Goal: Task Accomplishment & Management: Manage account settings

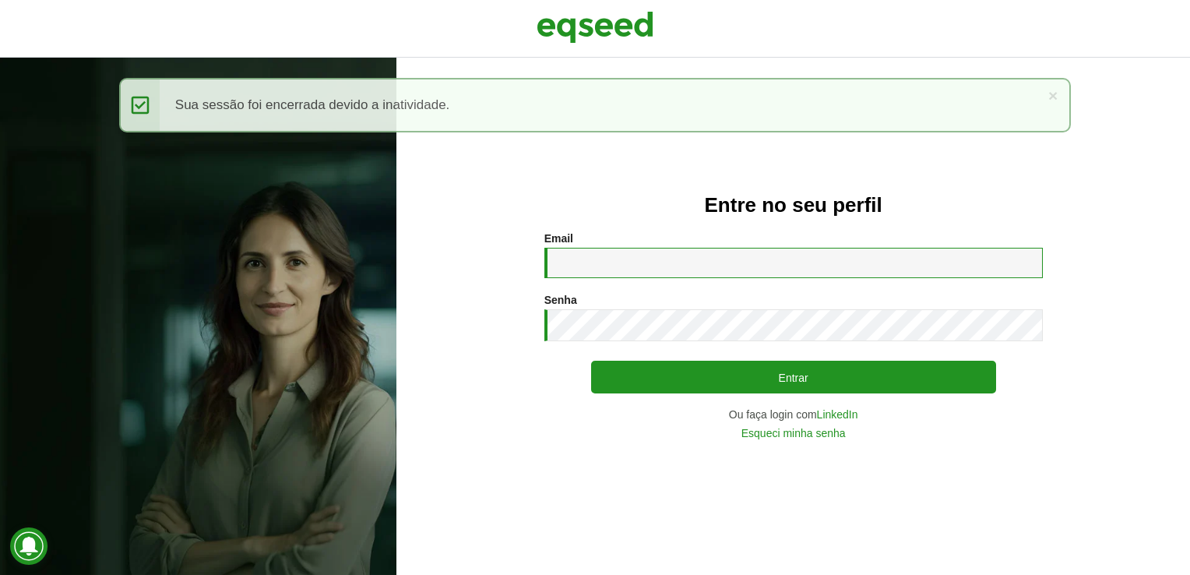
click at [642, 267] on input "Email *" at bounding box center [793, 263] width 499 height 30
type input "**********"
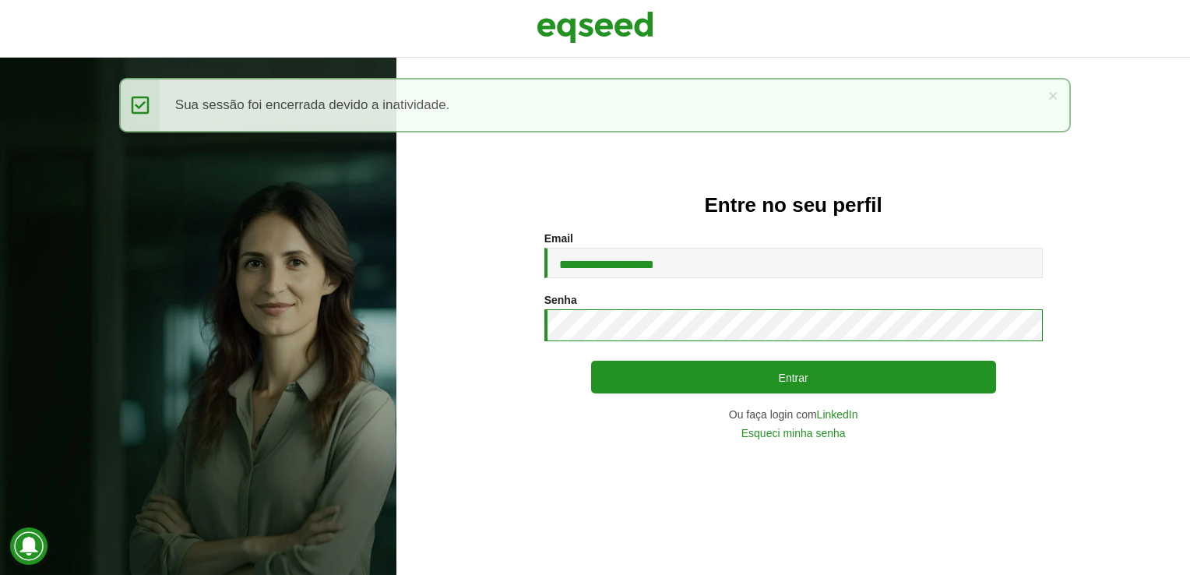
click at [591, 361] on button "Entrar" at bounding box center [793, 377] width 405 height 33
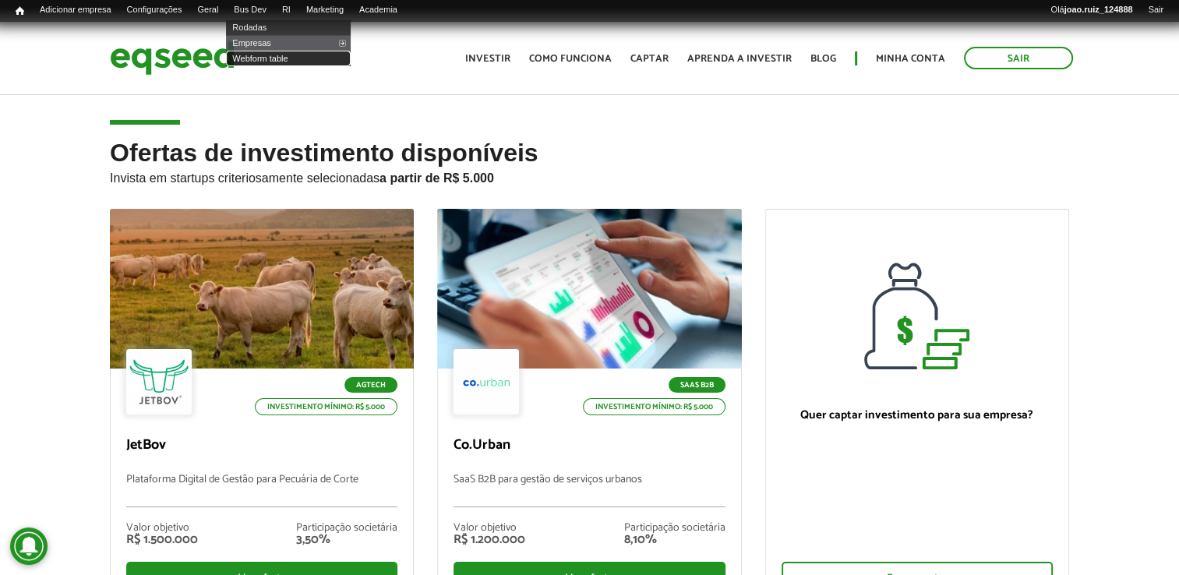
click at [270, 58] on link "Webform table" at bounding box center [288, 59] width 125 height 16
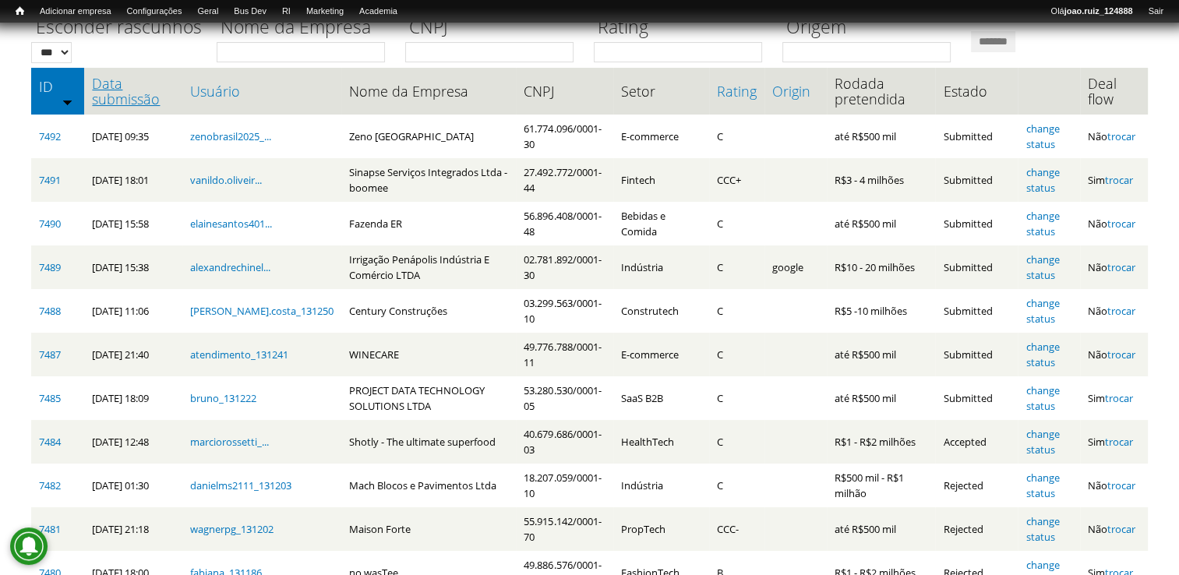
click at [122, 101] on link "Data submissão" at bounding box center [133, 91] width 82 height 31
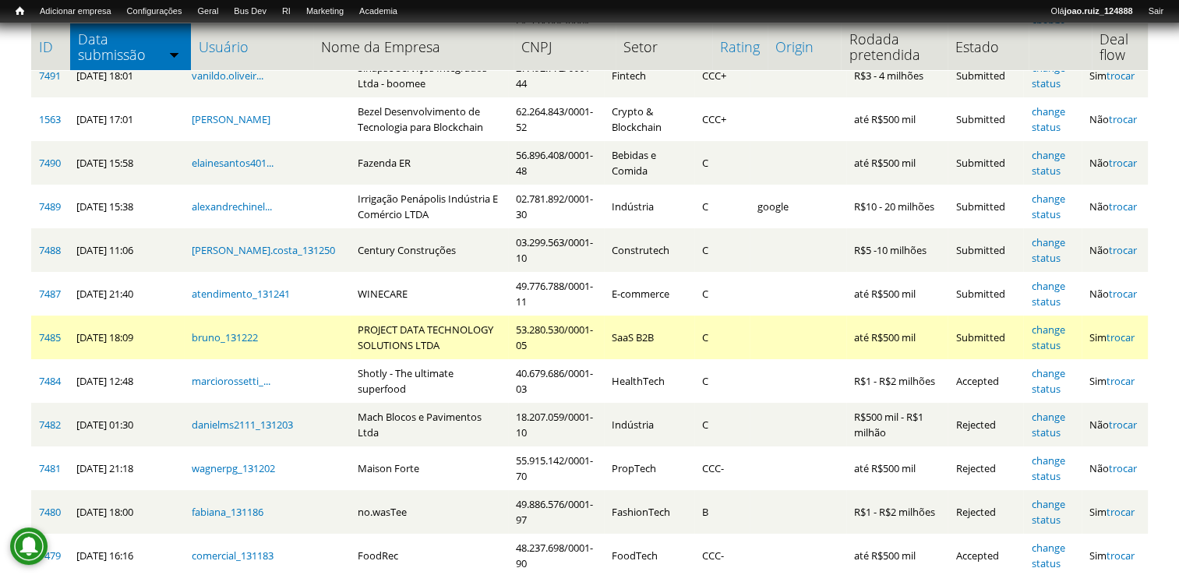
scroll to position [296, 0]
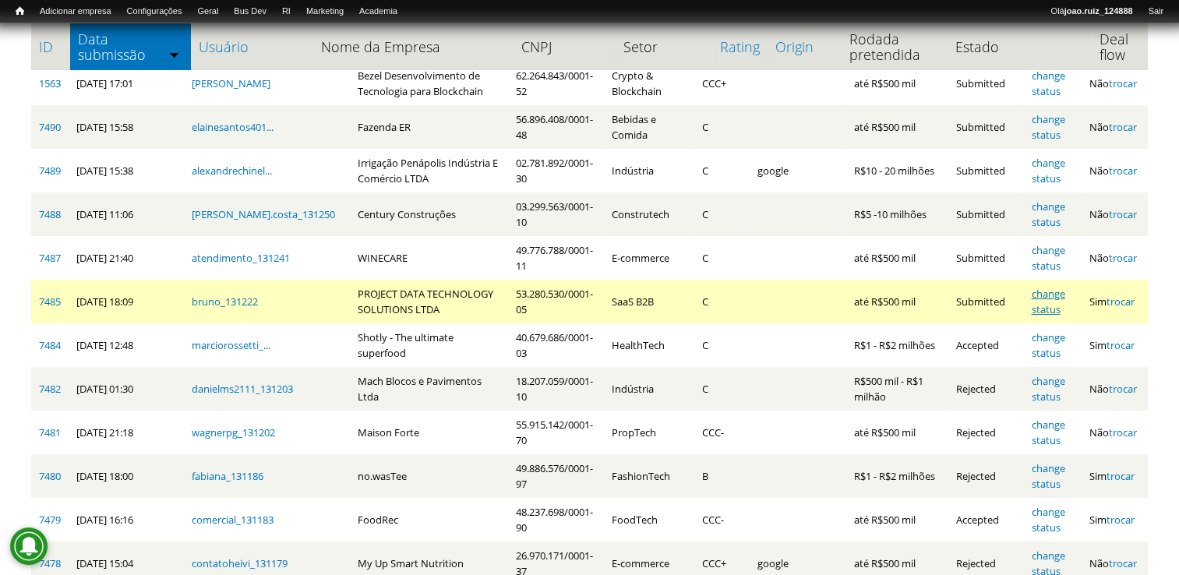
click at [1039, 295] on link "change status" at bounding box center [1047, 302] width 33 height 30
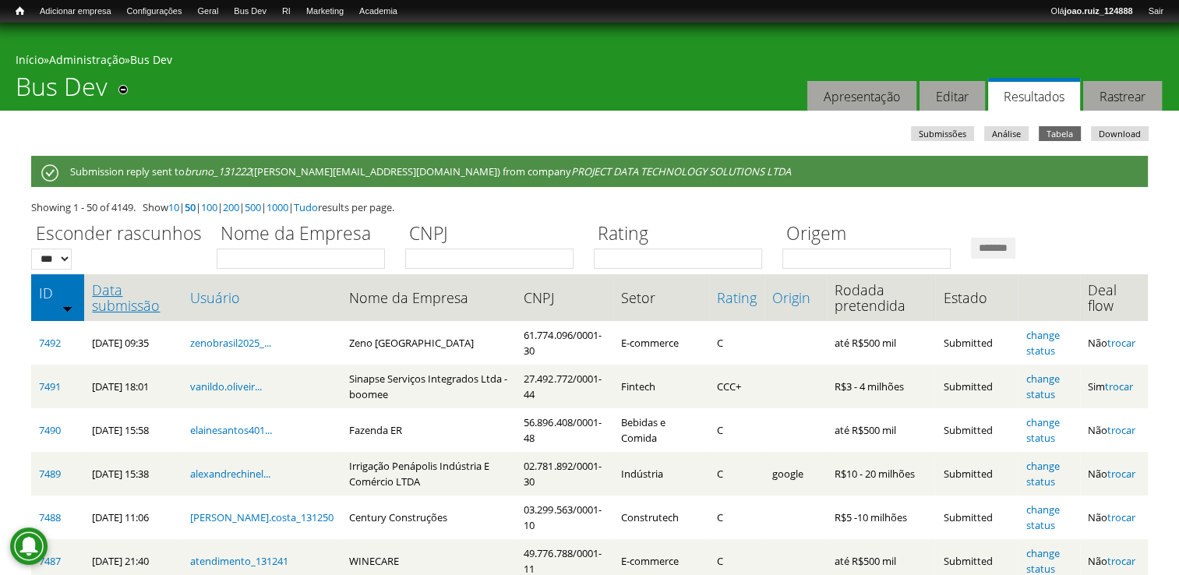
drag, startPoint x: 103, startPoint y: 298, endPoint x: 132, endPoint y: 313, distance: 32.8
click at [103, 298] on link "Data submissão" at bounding box center [133, 297] width 82 height 31
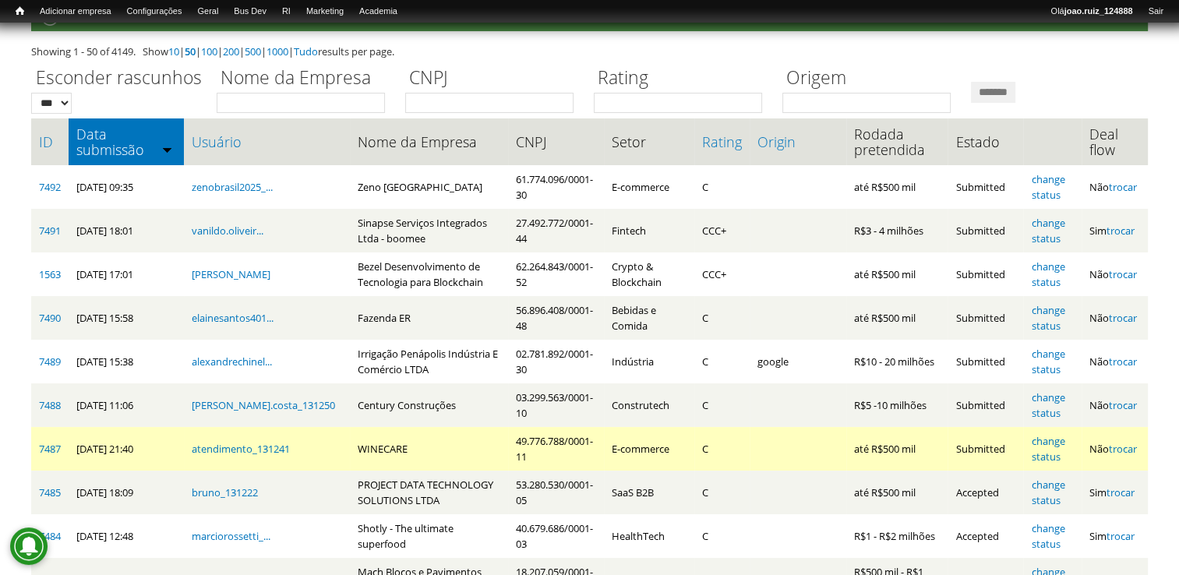
scroll to position [234, 0]
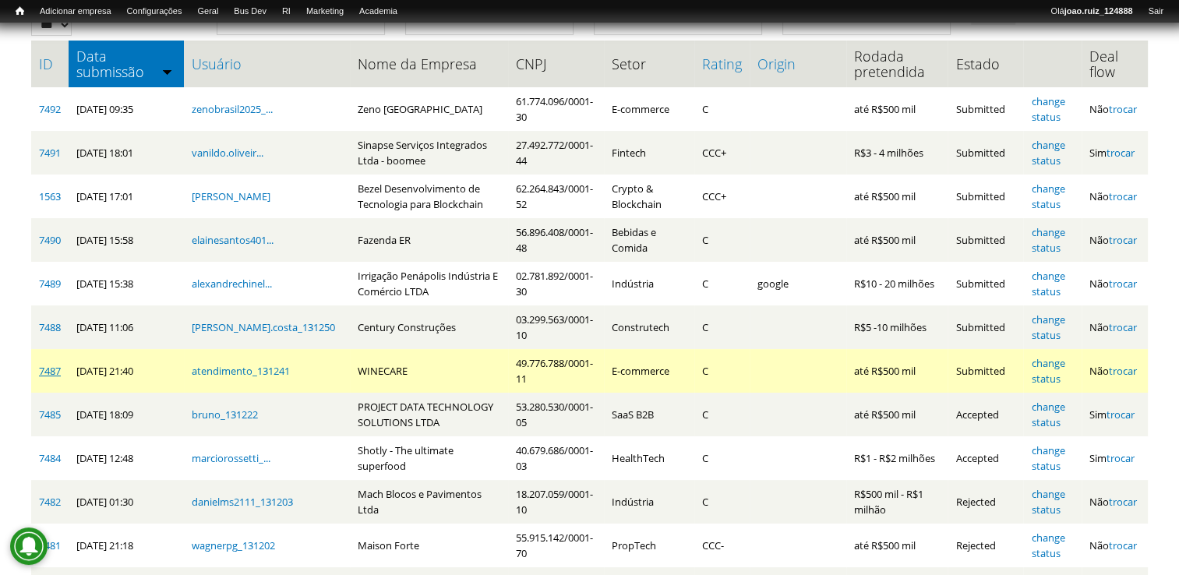
click at [41, 369] on link "7487" at bounding box center [50, 371] width 22 height 14
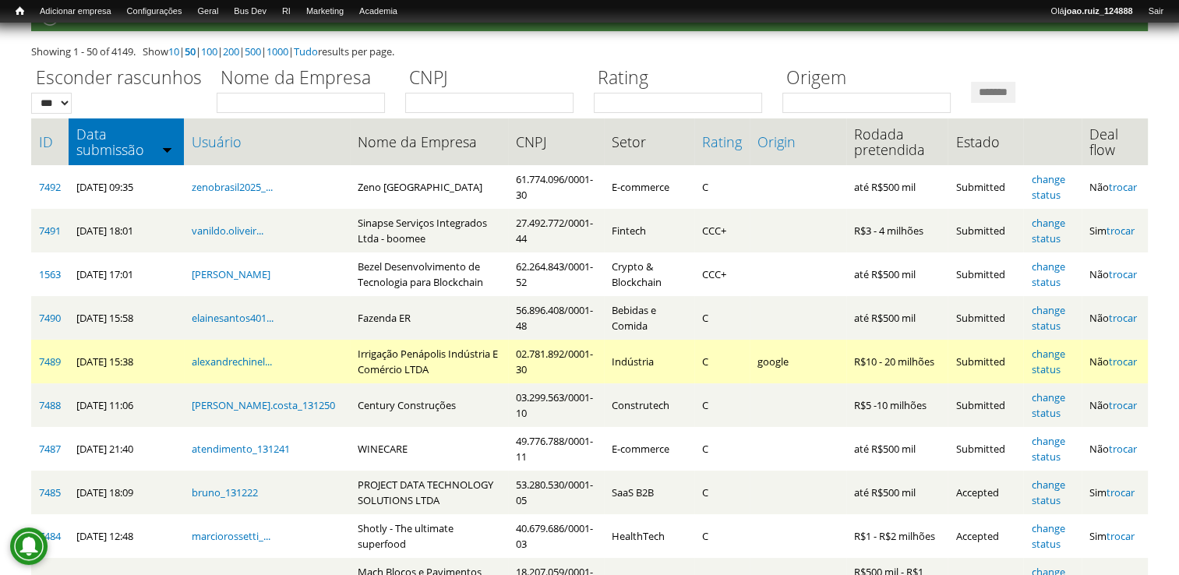
scroll to position [389, 0]
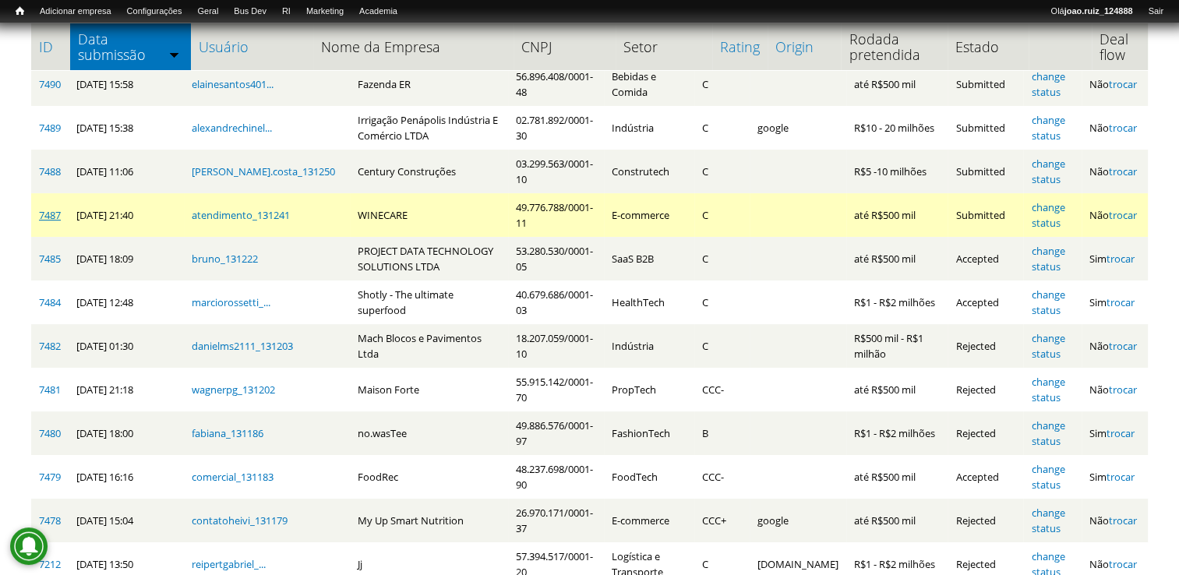
click at [44, 213] on link "7487" at bounding box center [50, 215] width 22 height 14
click at [1045, 210] on link "change status" at bounding box center [1047, 215] width 33 height 30
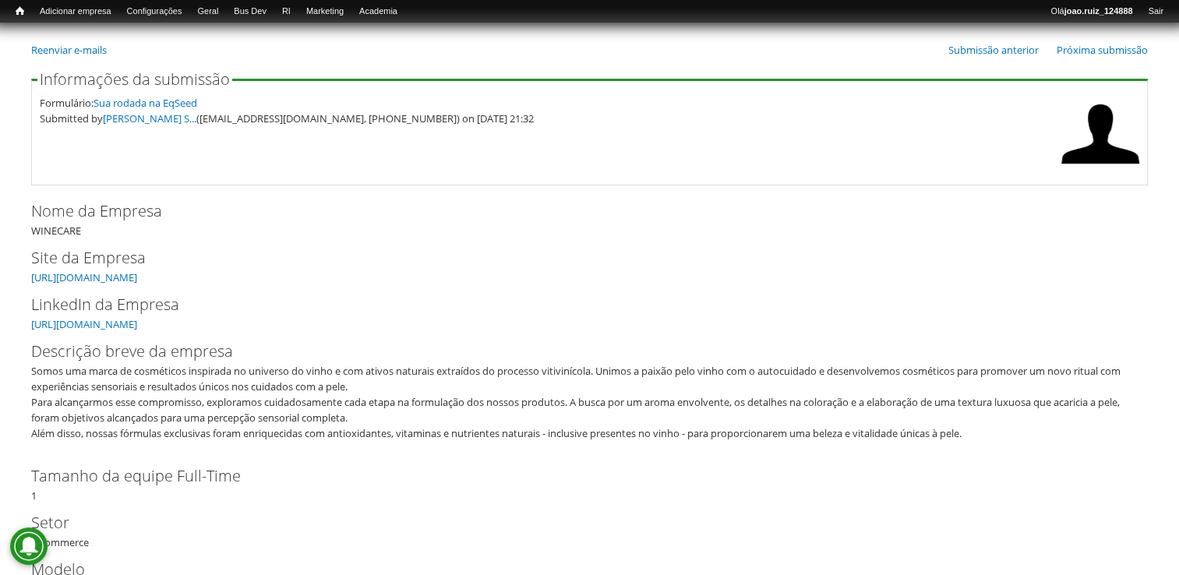
scroll to position [156, 0]
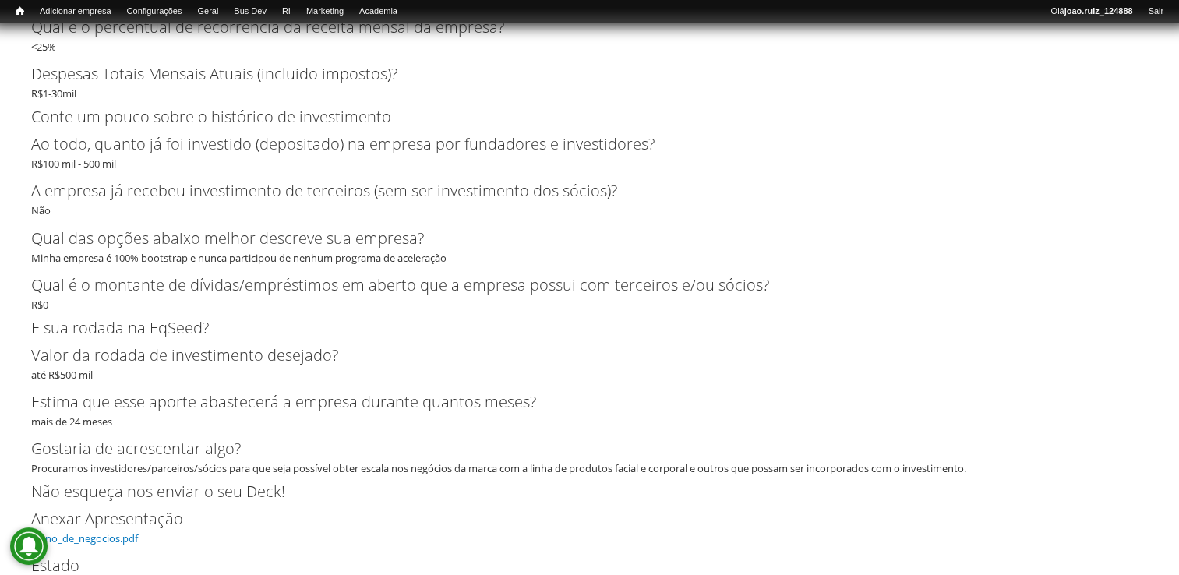
scroll to position [2907, 0]
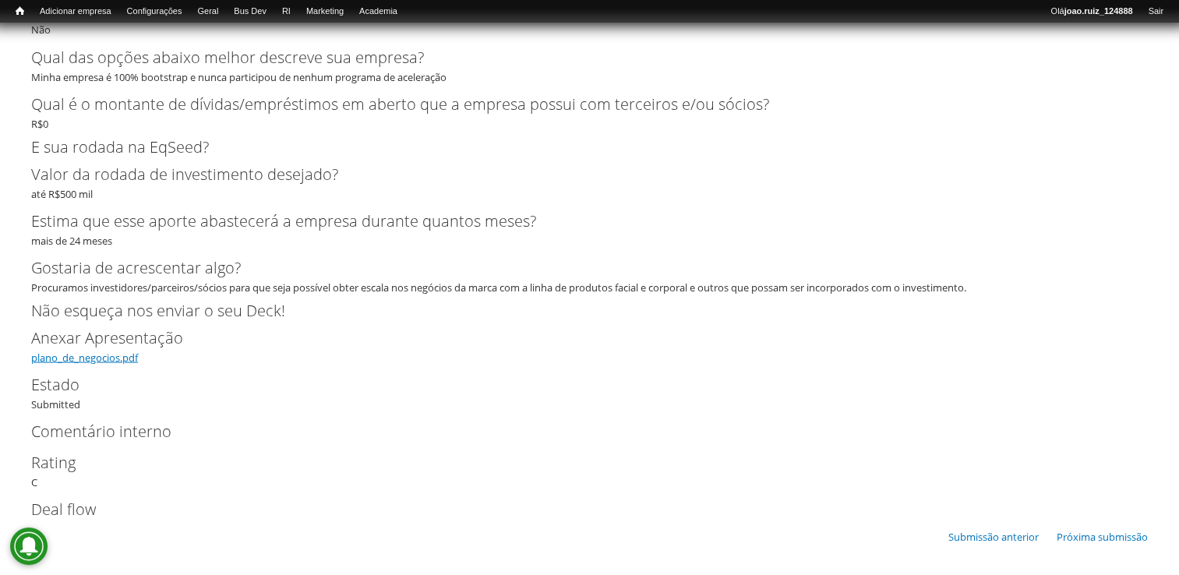
click at [107, 354] on link "plano_de_negocios.pdf" at bounding box center [84, 357] width 107 height 14
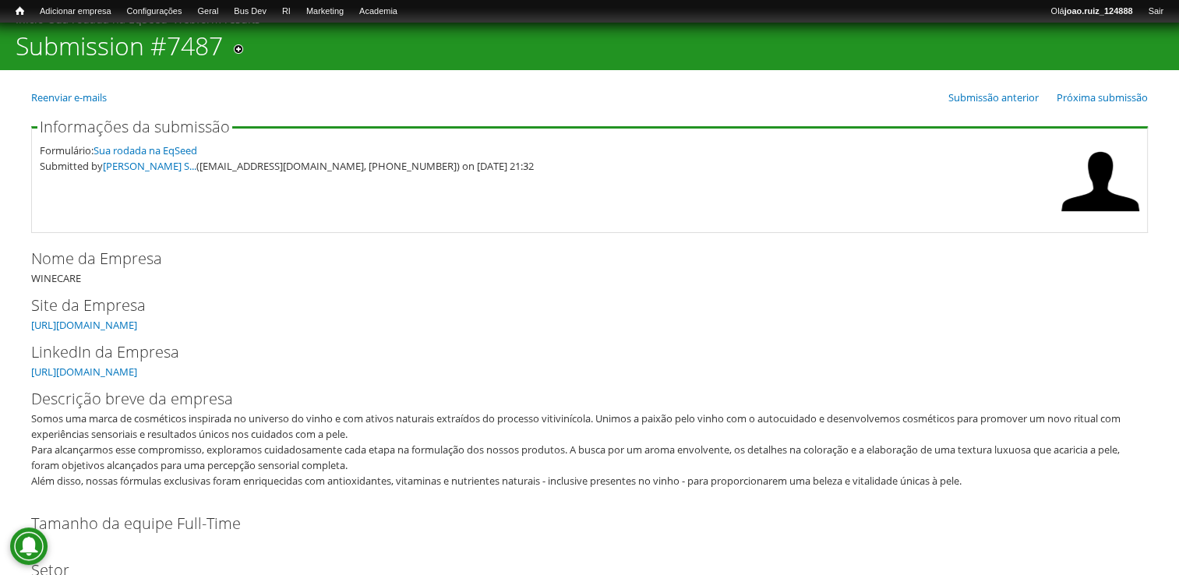
scroll to position [78, 0]
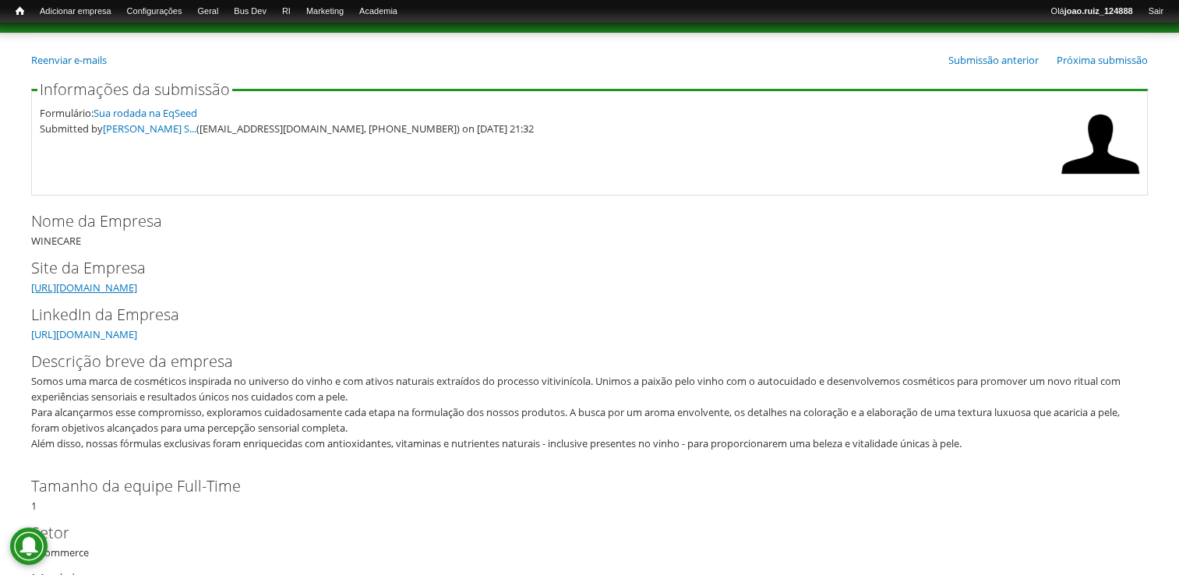
click at [92, 284] on link "[URL][DOMAIN_NAME]" at bounding box center [84, 287] width 106 height 14
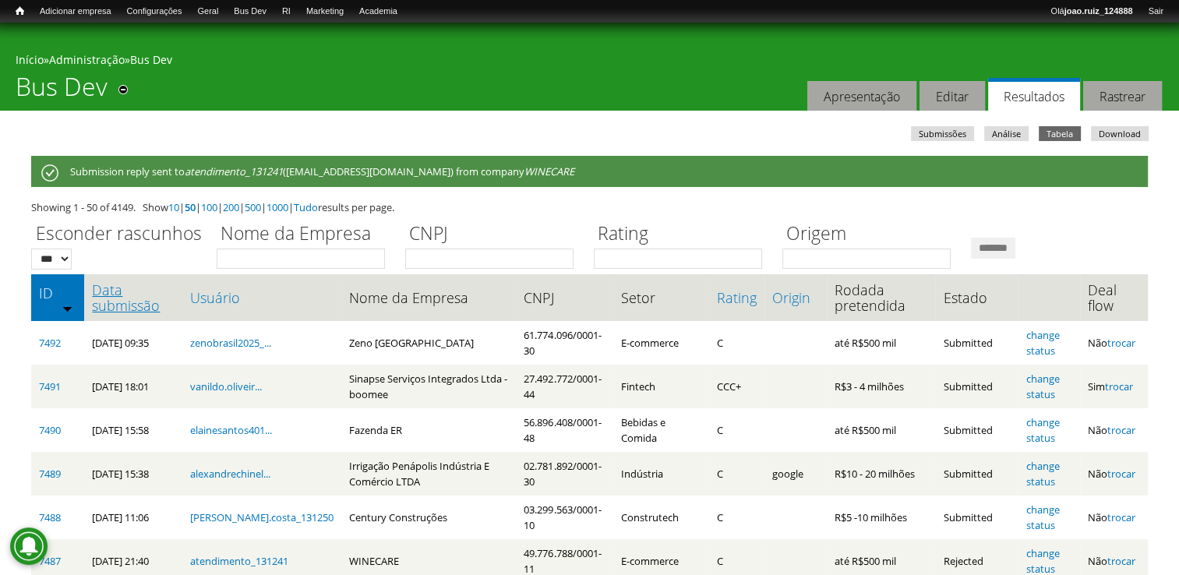
click at [93, 299] on link "Data submissão" at bounding box center [133, 297] width 82 height 31
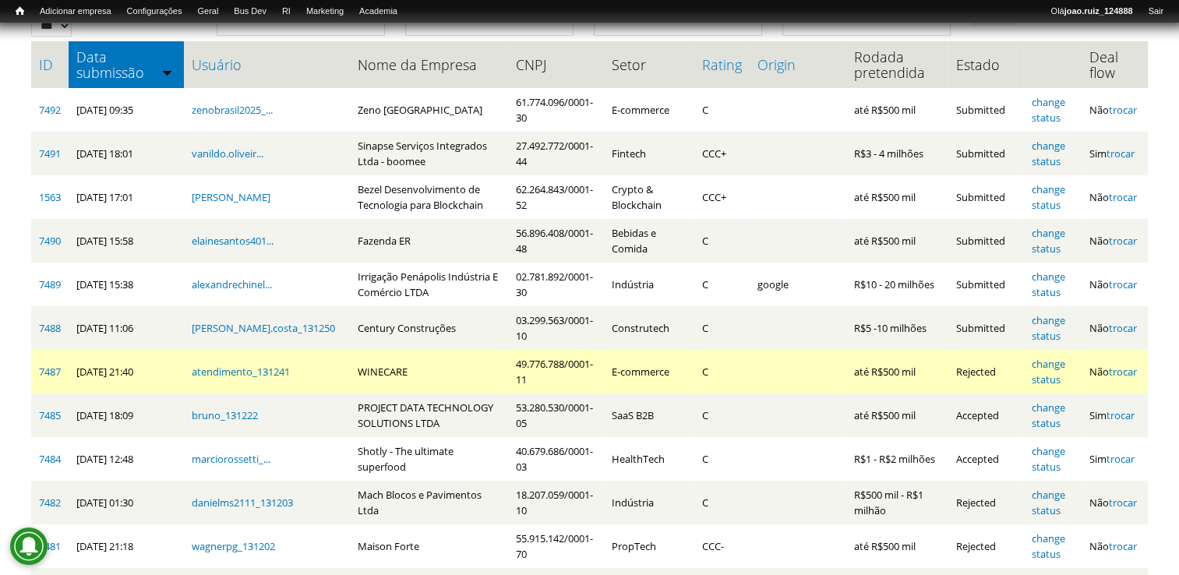
scroll to position [234, 0]
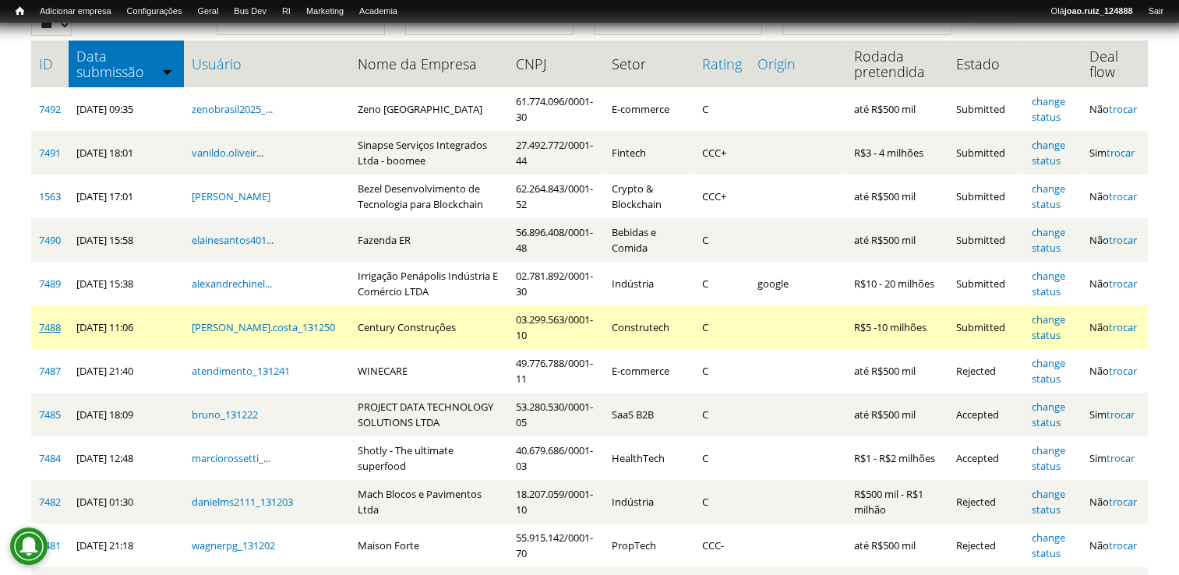
click at [53, 331] on link "7488" at bounding box center [50, 327] width 22 height 14
click at [1062, 322] on link "change status" at bounding box center [1047, 327] width 33 height 30
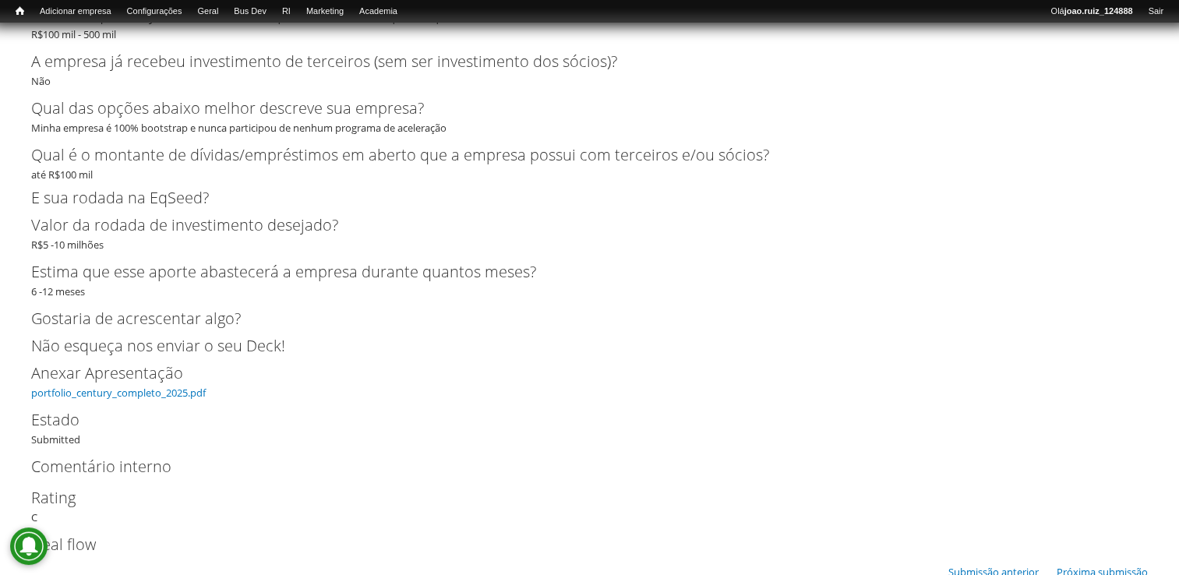
scroll to position [4284, 0]
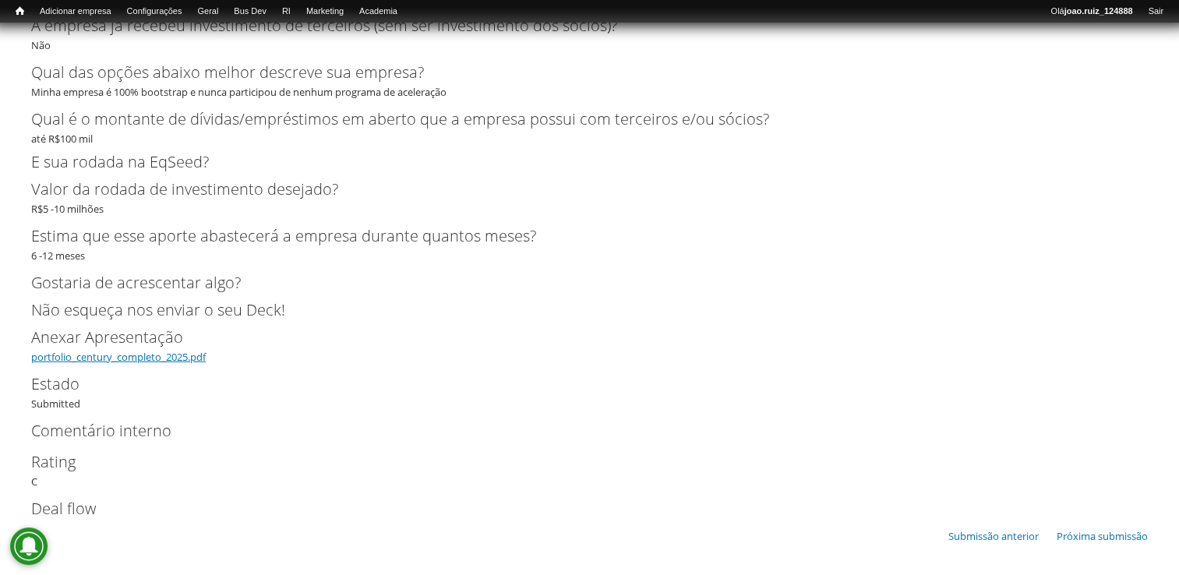
click at [165, 364] on link "portfolio_century_completo_2025.pdf" at bounding box center [118, 357] width 174 height 14
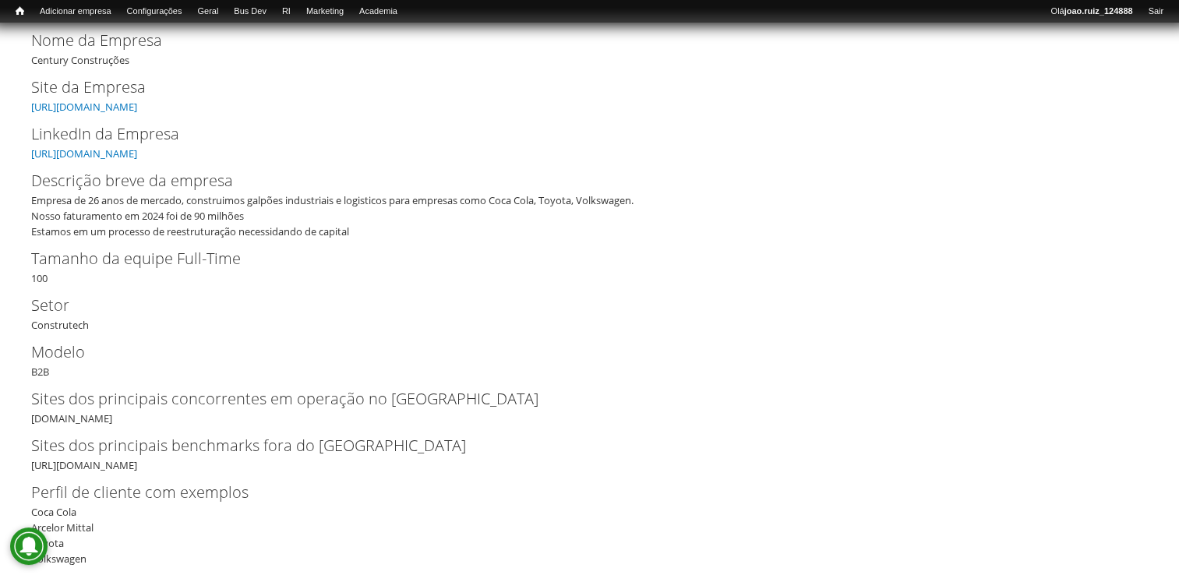
scroll to position [0, 0]
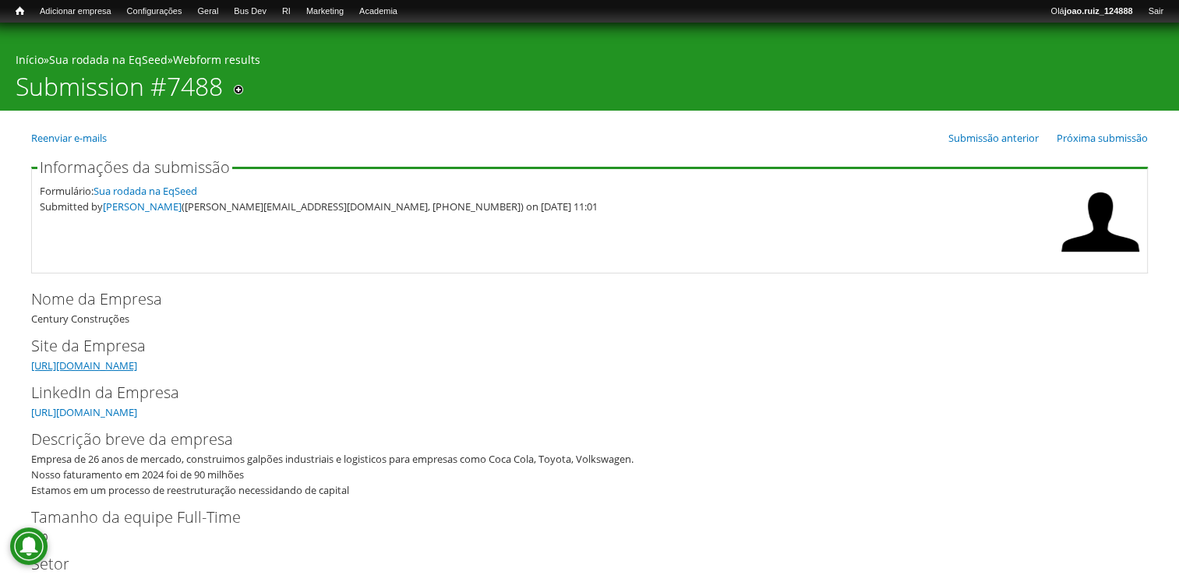
click at [137, 364] on link "https://www.centuryconstrucoes.com.br" at bounding box center [84, 365] width 106 height 14
click at [113, 411] on link "https://www.linkedin.com/company/centuryprojetoseconstrucoes" at bounding box center [84, 412] width 106 height 14
click at [137, 410] on link "https://www.linkedin.com/company/centuryprojetoseconstrucoes" at bounding box center [84, 412] width 106 height 14
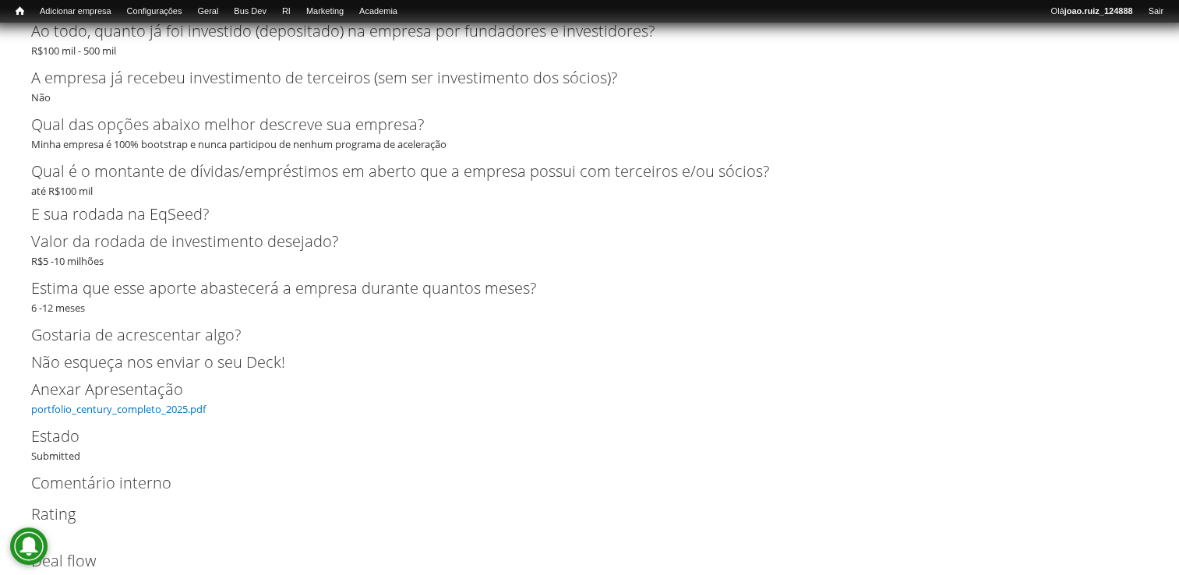
scroll to position [4313, 0]
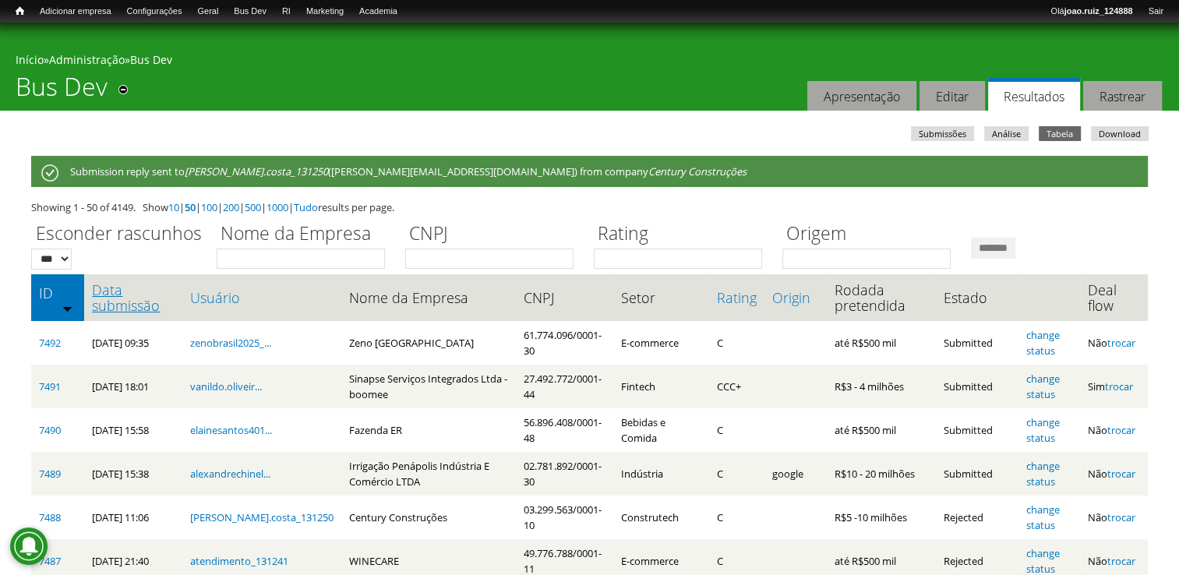
click at [136, 304] on link "Data submissão" at bounding box center [133, 297] width 82 height 31
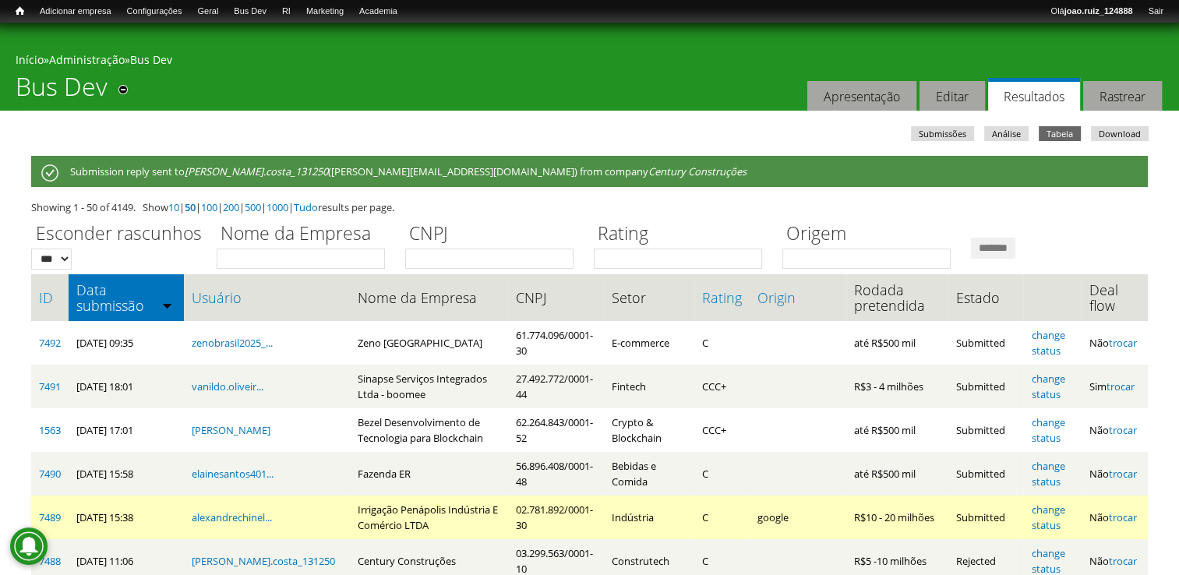
scroll to position [78, 0]
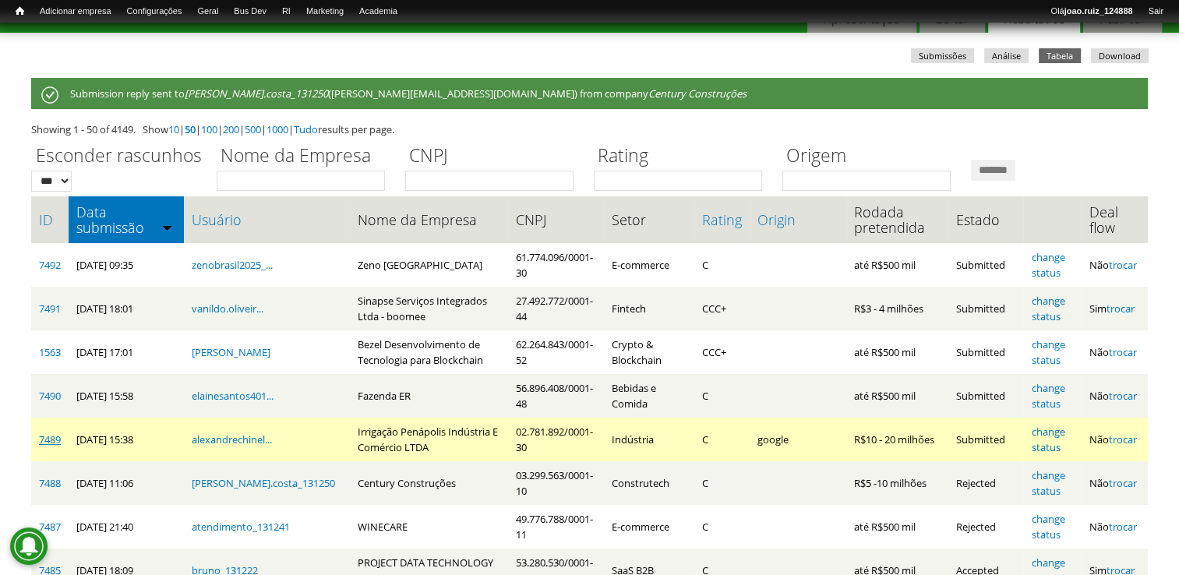
click at [55, 444] on link "7489" at bounding box center [50, 439] width 22 height 14
click at [1041, 428] on link "change status" at bounding box center [1047, 440] width 33 height 30
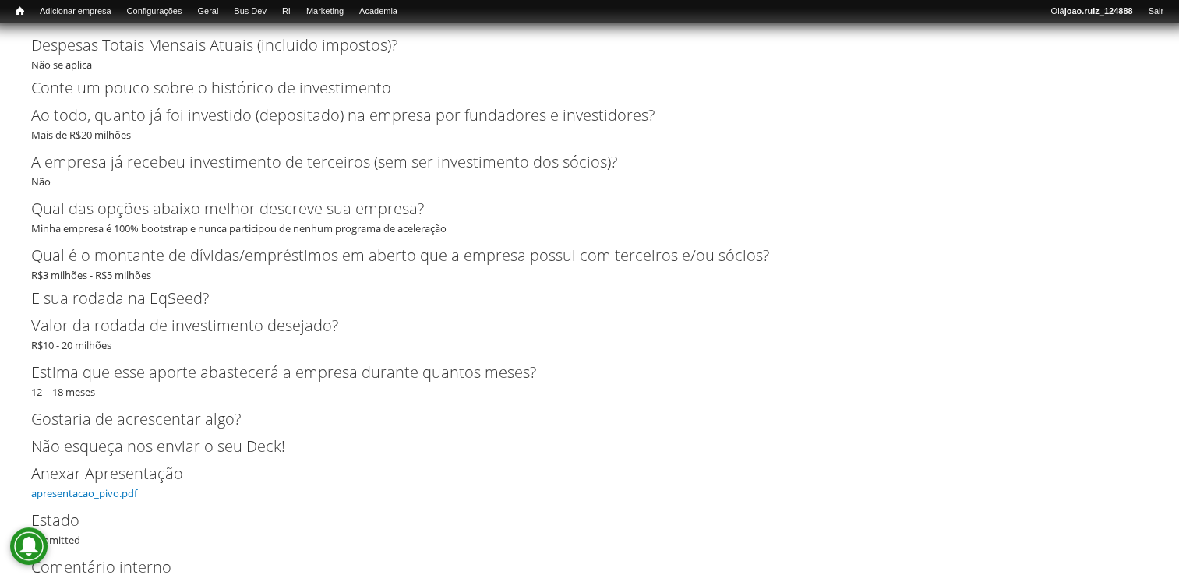
scroll to position [3485, 0]
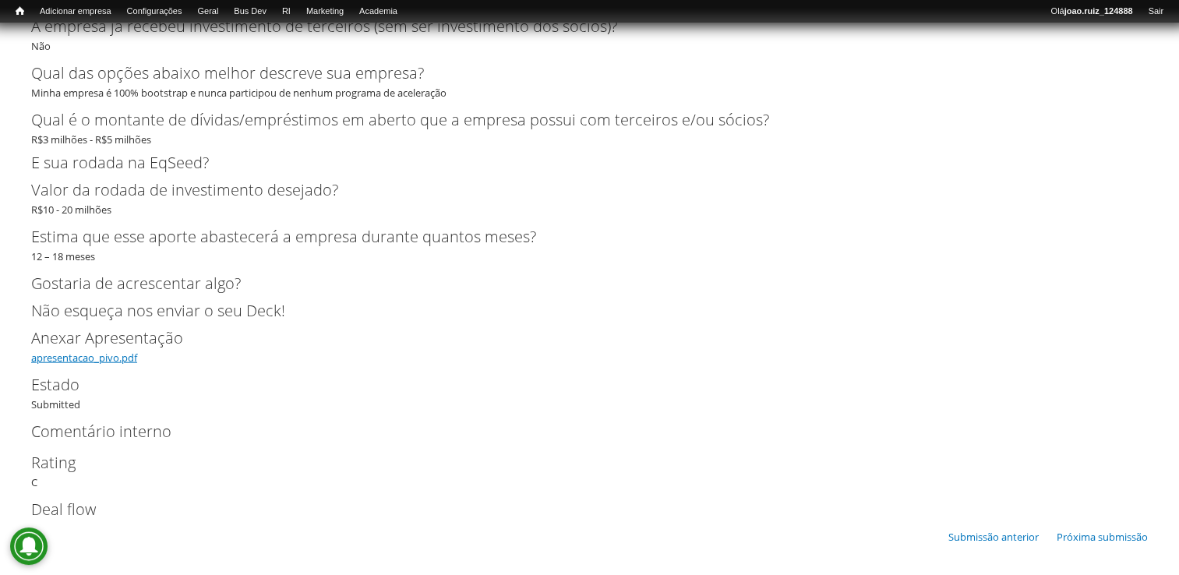
click at [97, 358] on link "apresentacao_pivo.pdf" at bounding box center [84, 358] width 106 height 14
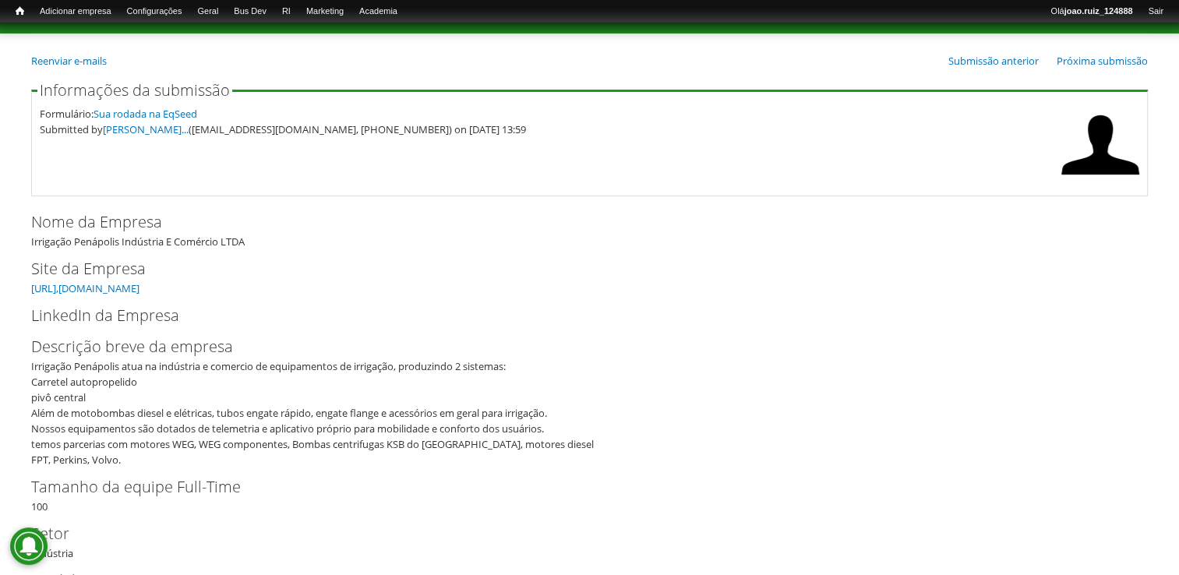
scroll to position [78, 0]
click at [116, 287] on link "https://www.irrigacaopenapolis,com.br" at bounding box center [85, 287] width 108 height 14
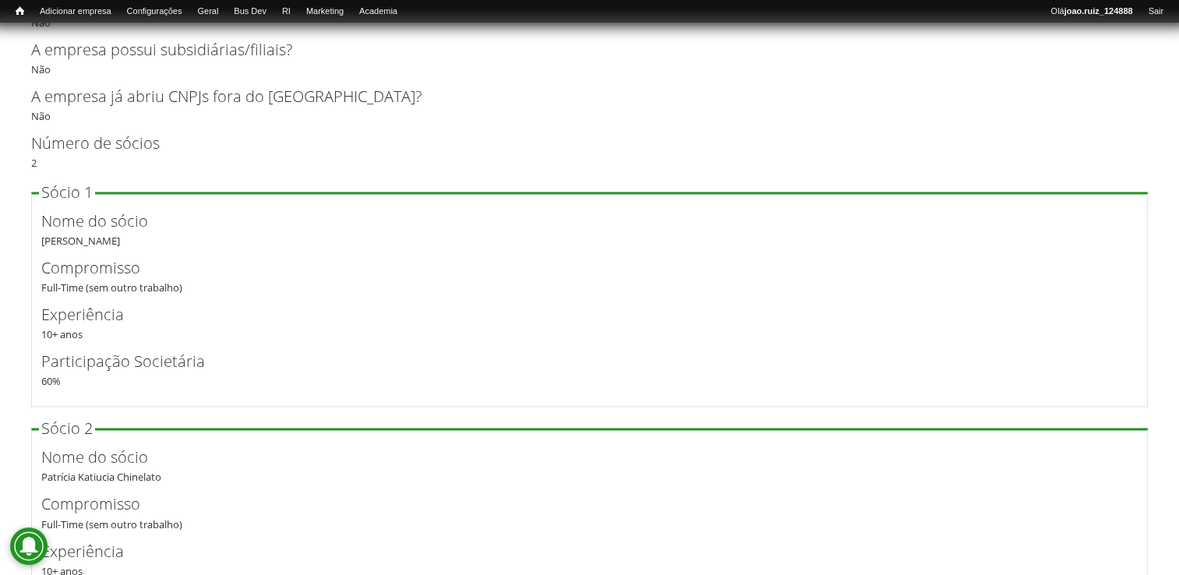
scroll to position [2415, 0]
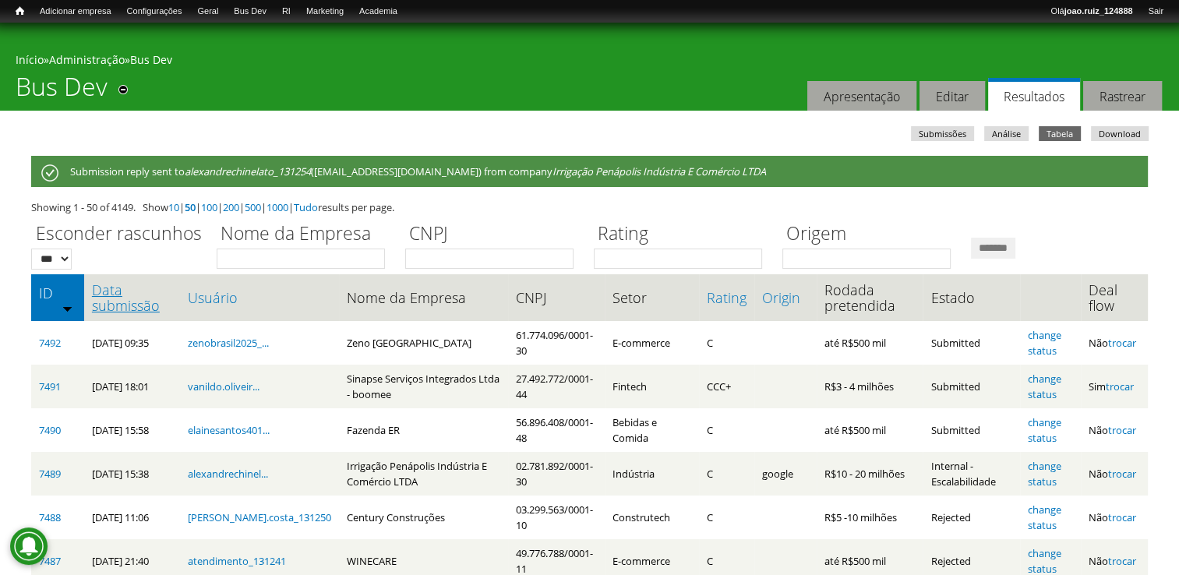
click at [147, 304] on link "Data submissão" at bounding box center [132, 297] width 80 height 31
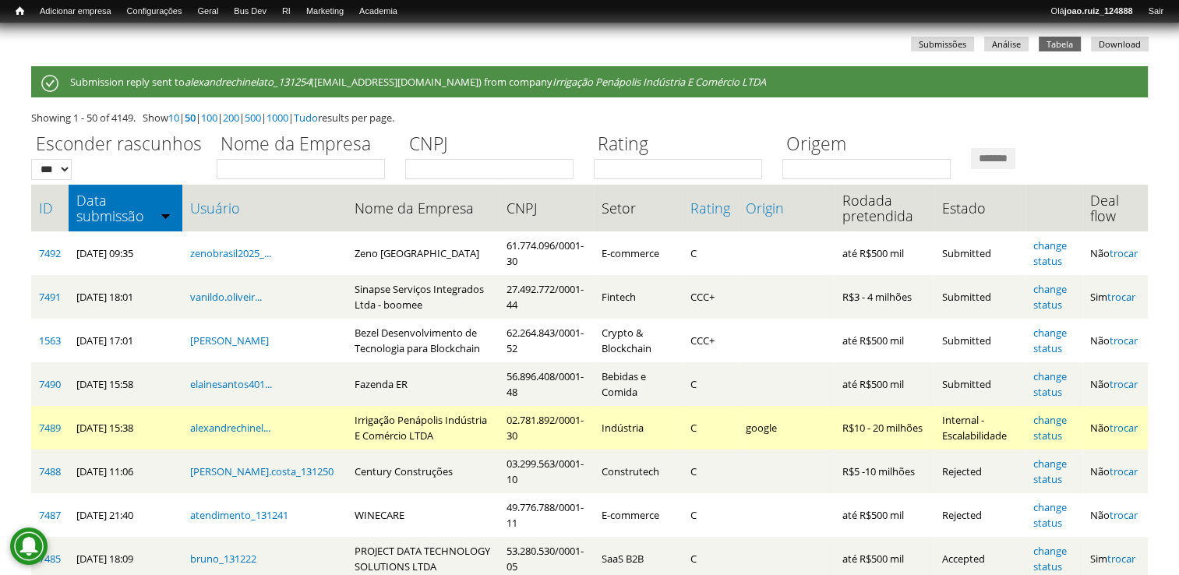
scroll to position [156, 0]
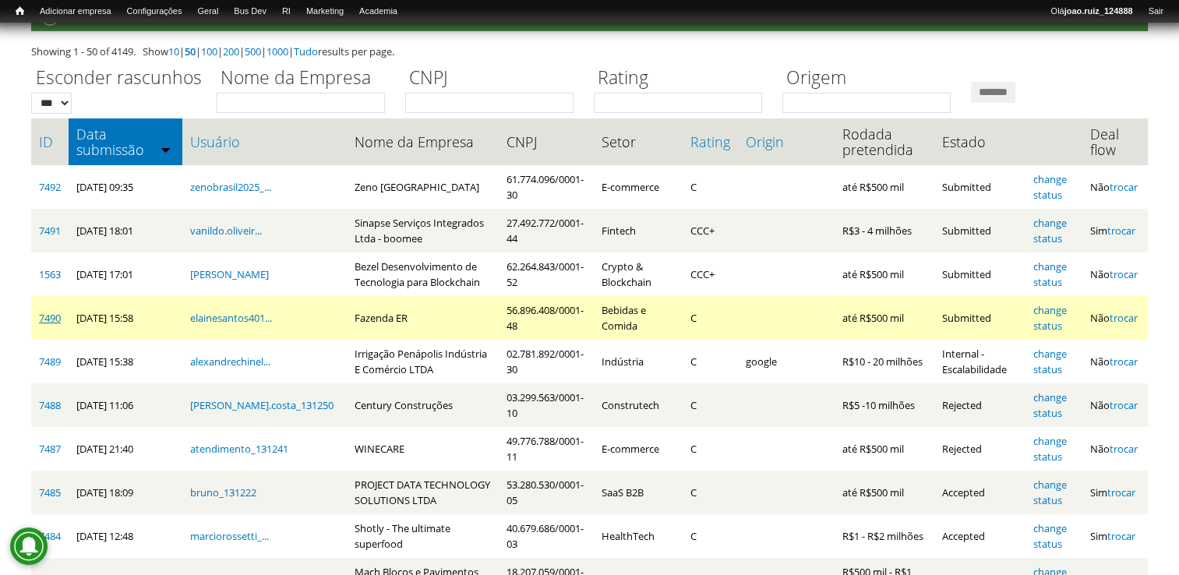
click at [52, 319] on link "7490" at bounding box center [50, 318] width 22 height 14
click at [1046, 310] on link "change status" at bounding box center [1049, 318] width 33 height 30
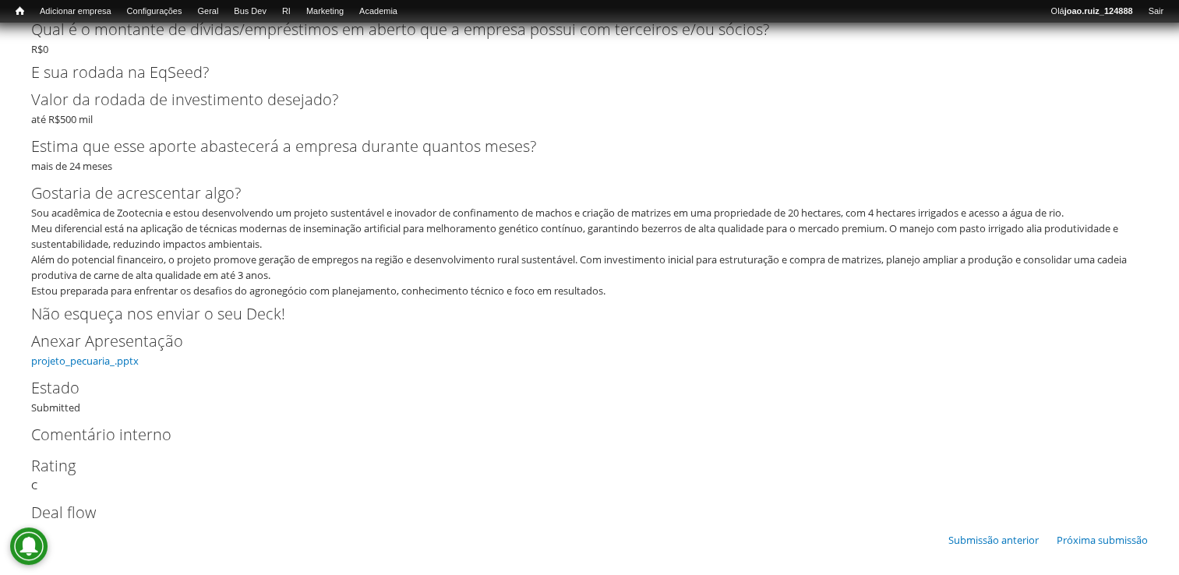
scroll to position [3219, 0]
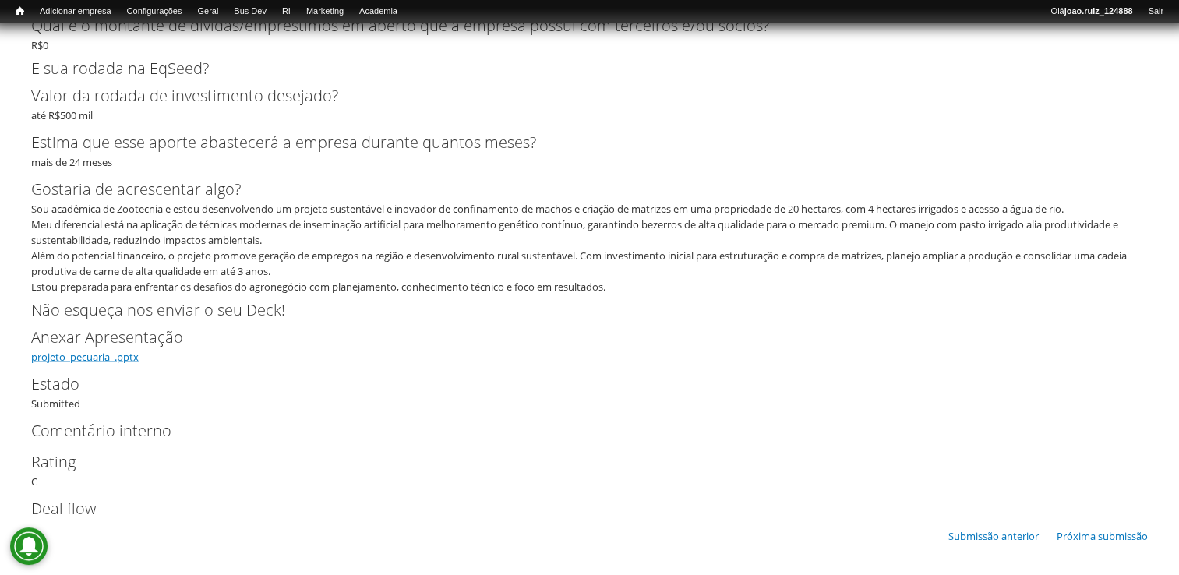
click at [75, 361] on link "projeto_pecuaria_.pptx" at bounding box center [84, 357] width 107 height 14
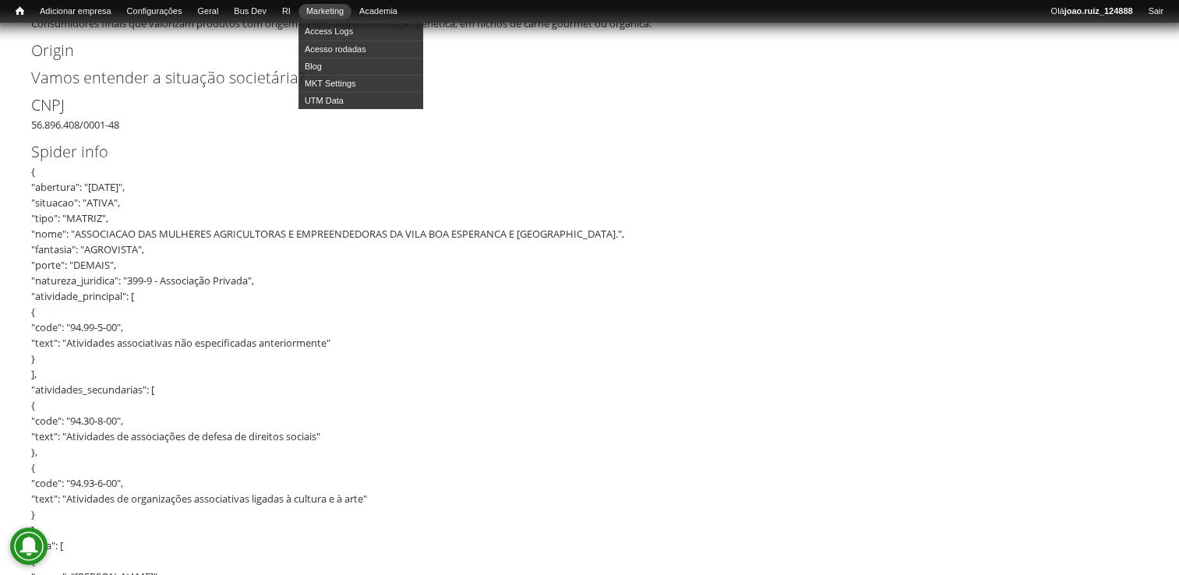
scroll to position [1038, 0]
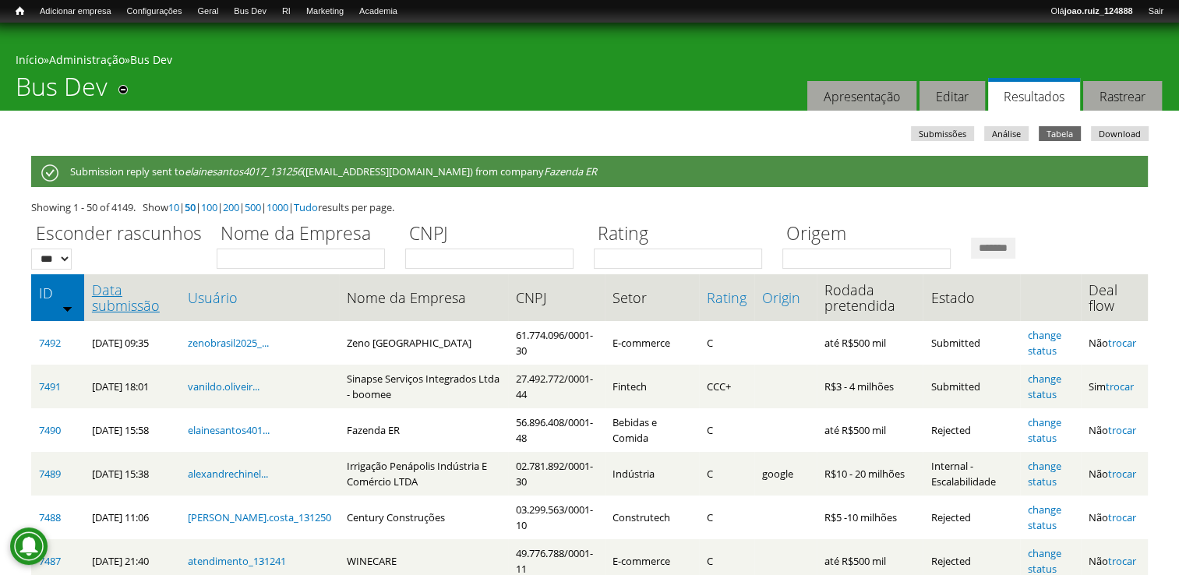
click at [106, 288] on link "Data submissão" at bounding box center [132, 297] width 80 height 31
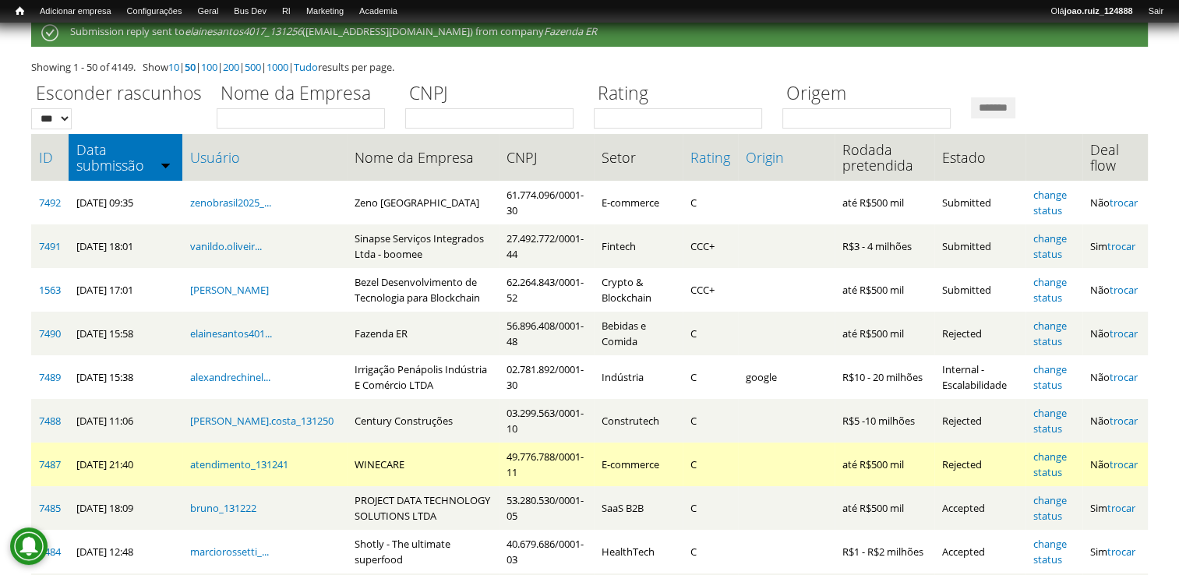
scroll to position [156, 0]
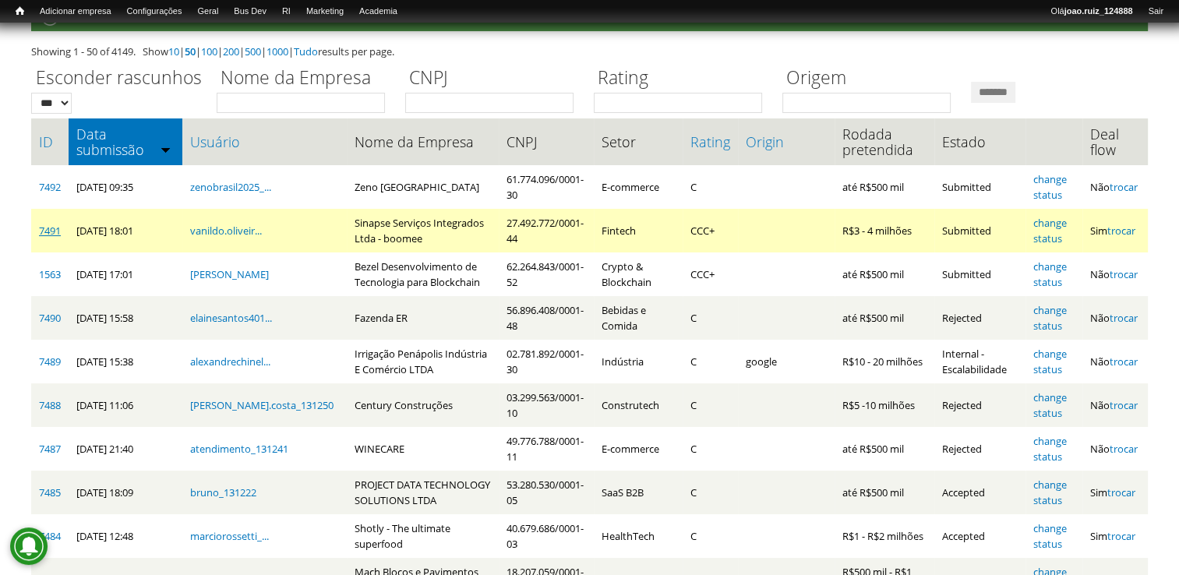
click at [58, 236] on link "7491" at bounding box center [50, 231] width 22 height 14
click at [1053, 226] on link "change status" at bounding box center [1049, 231] width 33 height 30
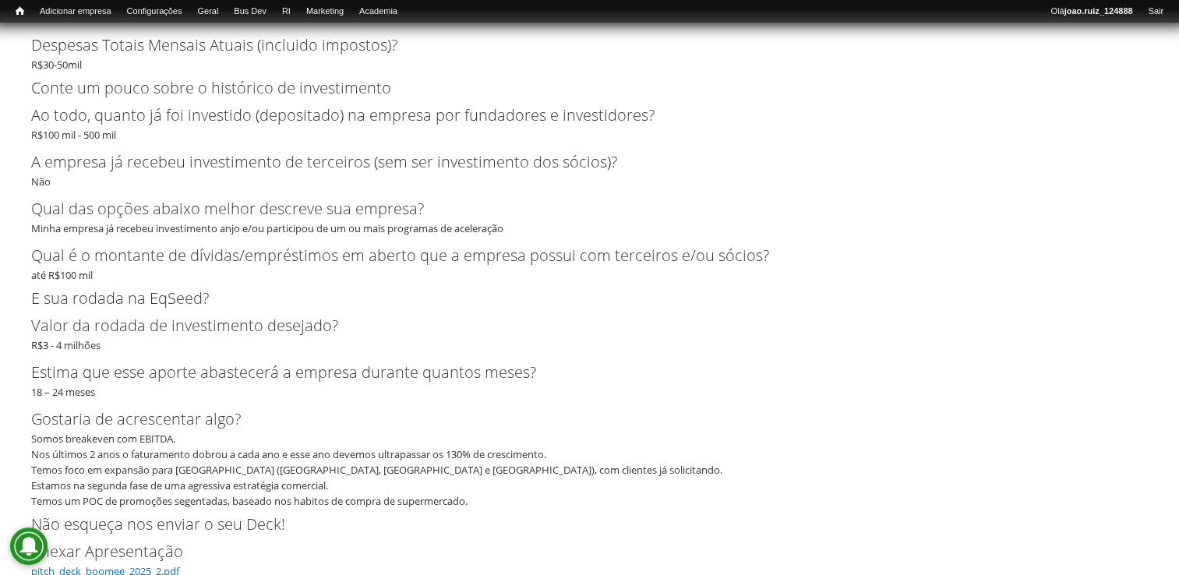
scroll to position [3469, 0]
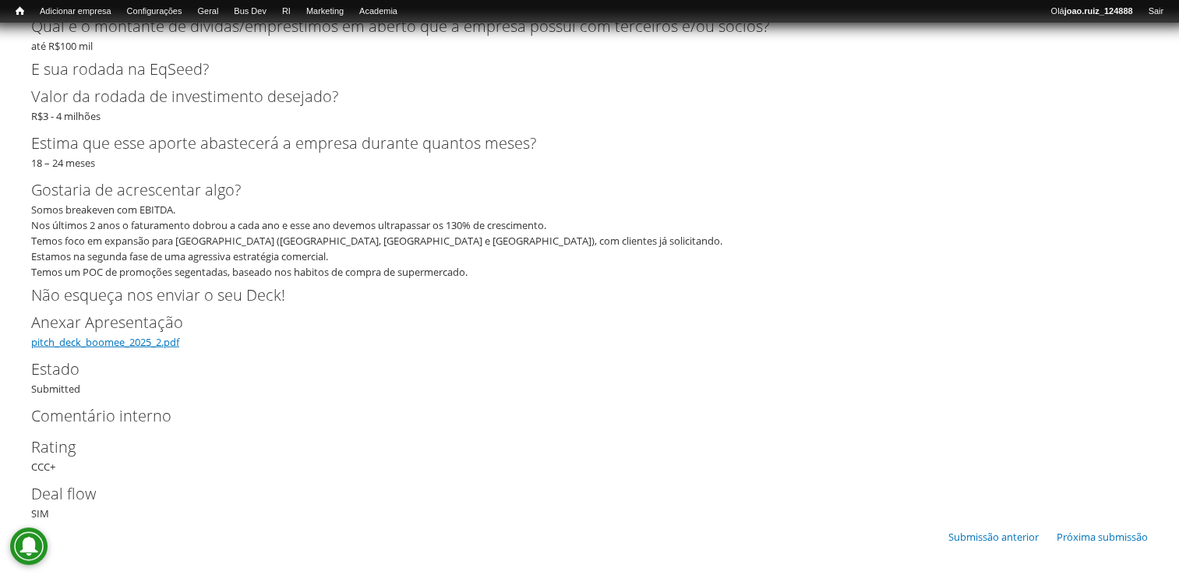
click at [72, 341] on link "pitch_deck_boomee_2025_2.pdf" at bounding box center [105, 342] width 148 height 14
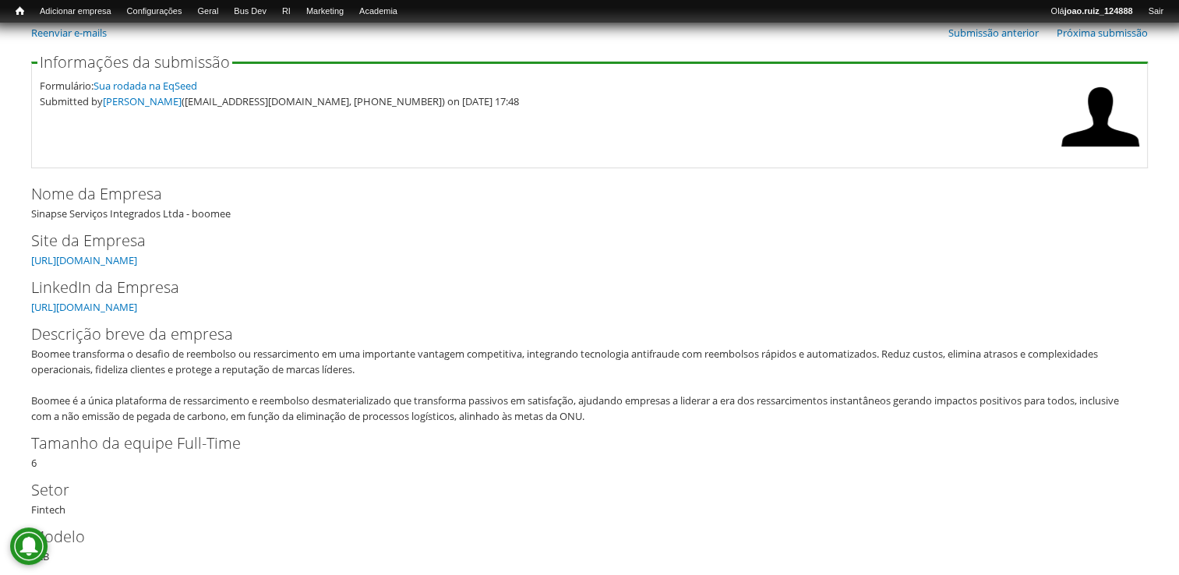
scroll to position [78, 0]
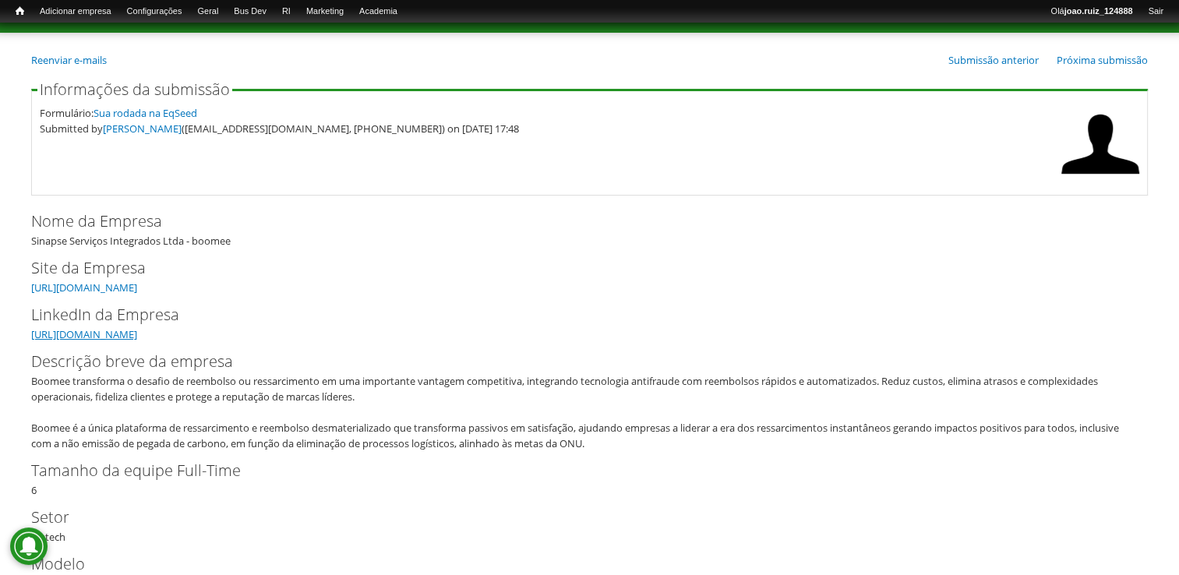
click at [115, 337] on link "[URL][DOMAIN_NAME]" at bounding box center [84, 334] width 106 height 14
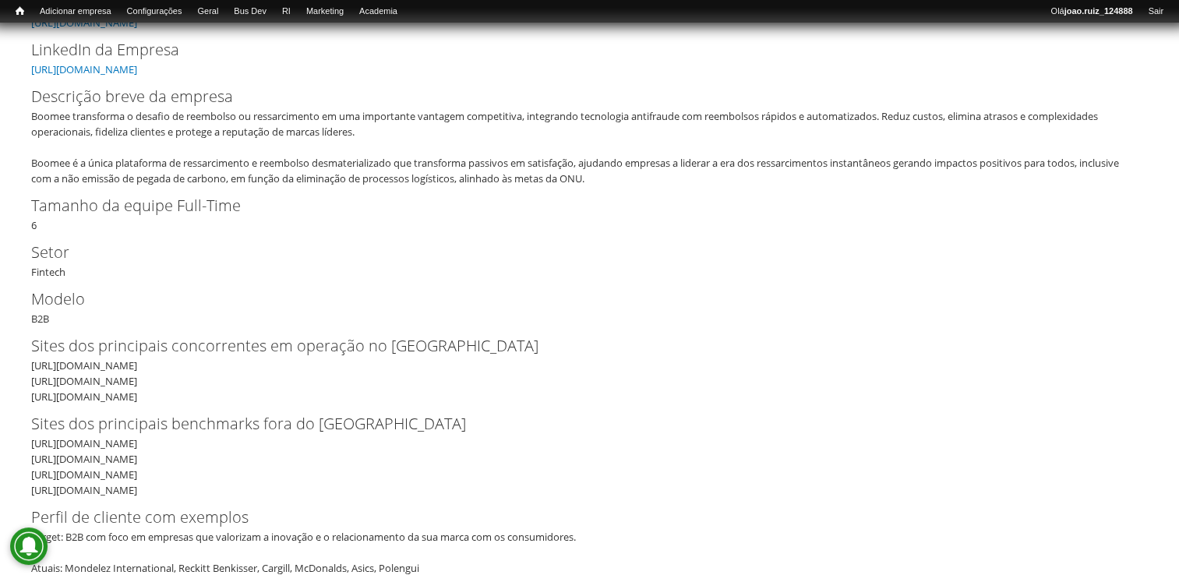
scroll to position [198, 0]
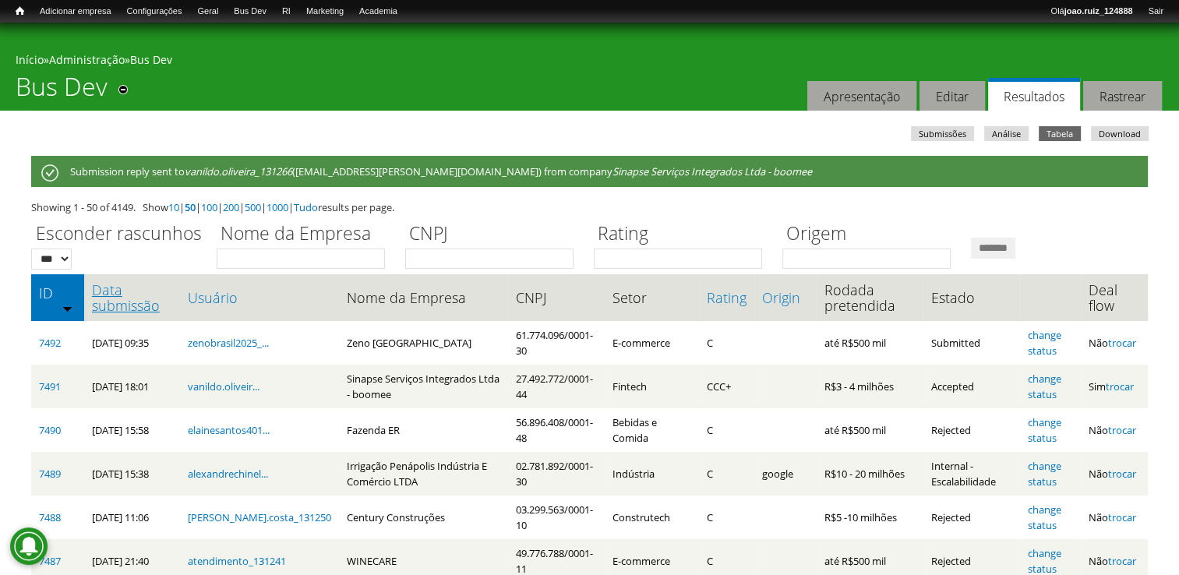
click at [106, 292] on link "Data submissão" at bounding box center [132, 297] width 80 height 31
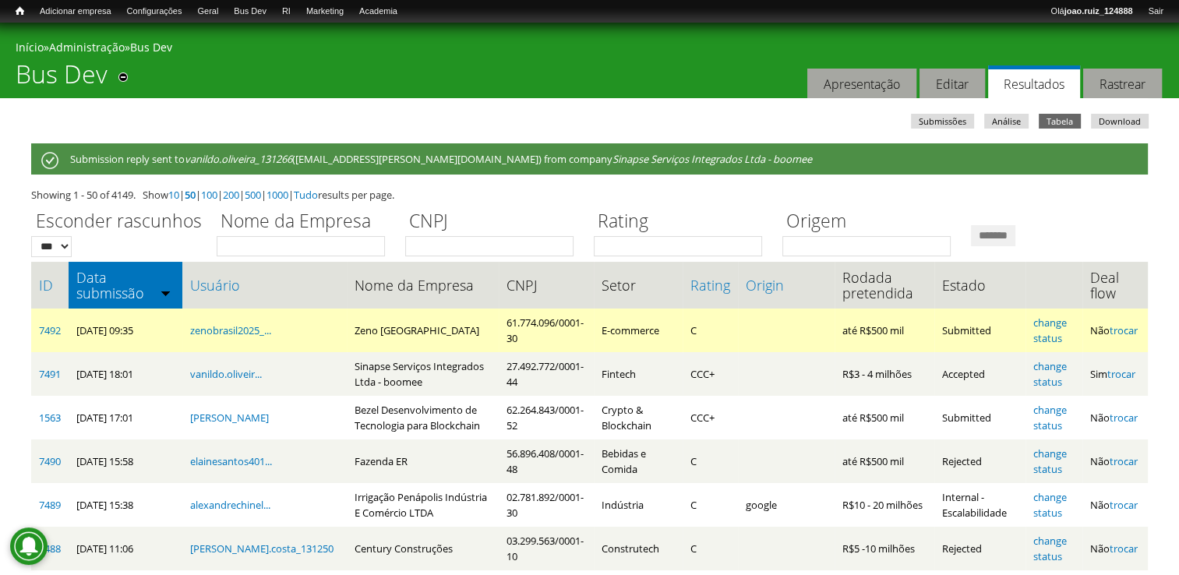
scroll to position [156, 0]
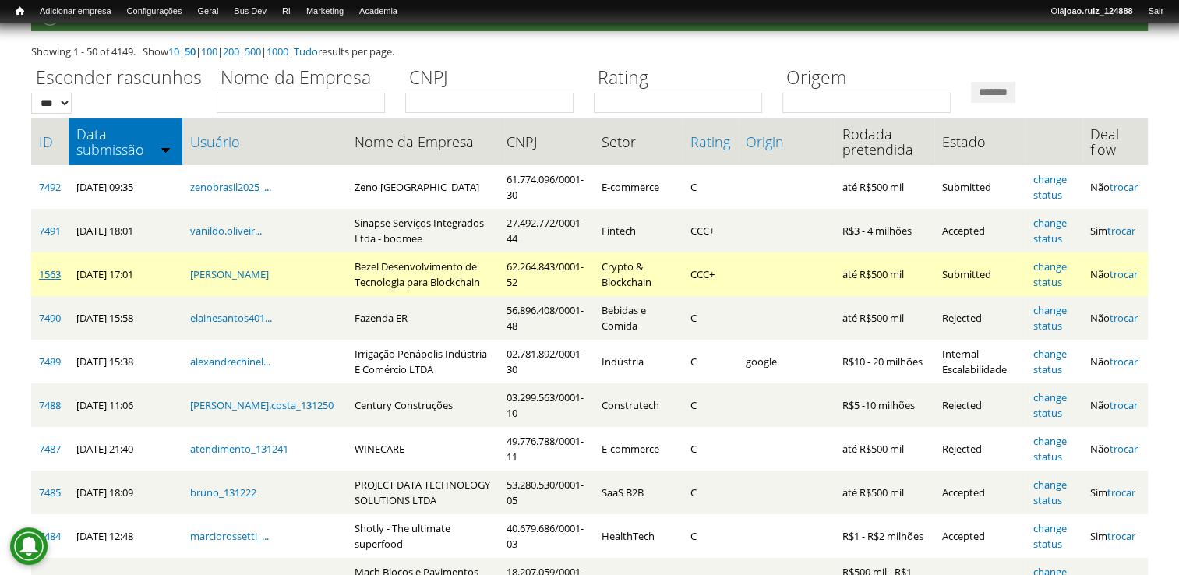
click at [56, 273] on link "1563" at bounding box center [50, 274] width 22 height 14
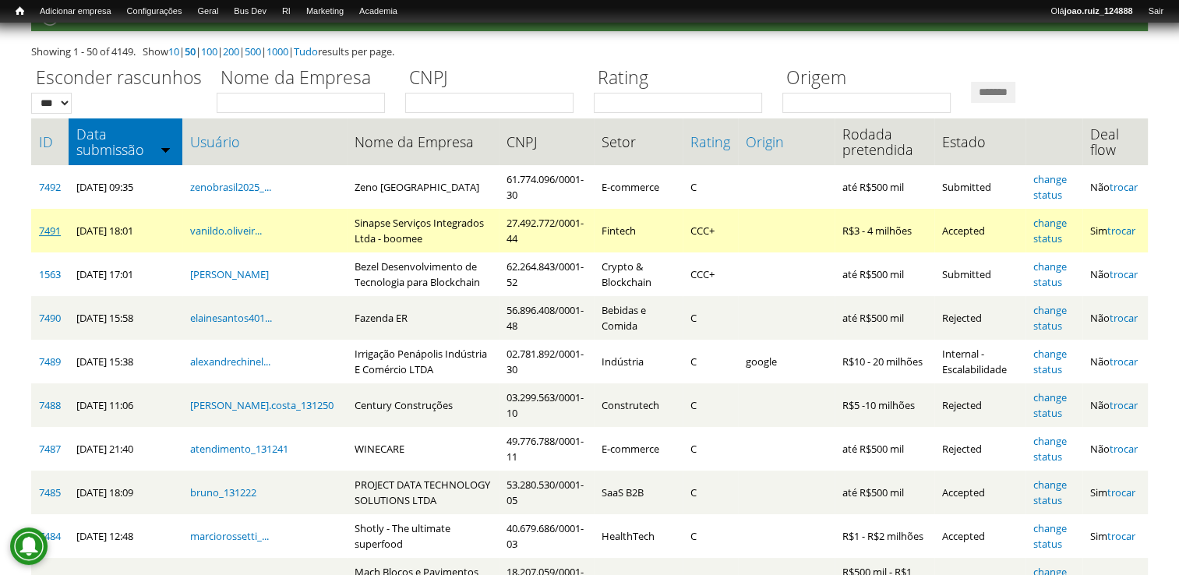
click at [46, 234] on link "7491" at bounding box center [50, 231] width 22 height 14
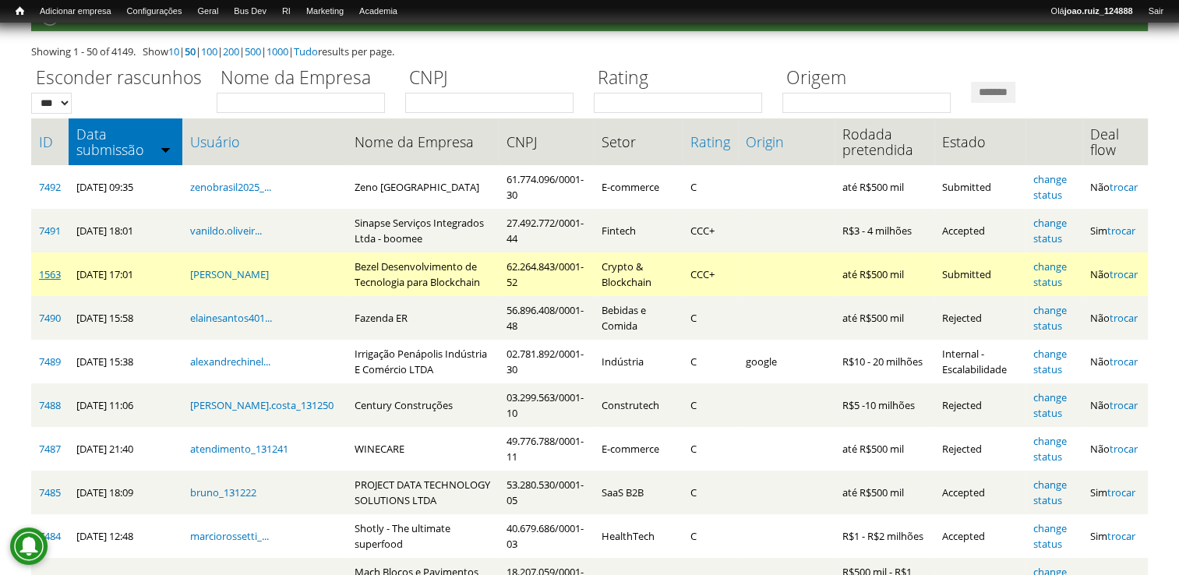
click at [42, 272] on link "1563" at bounding box center [50, 274] width 22 height 14
click at [1060, 270] on link "change status" at bounding box center [1049, 274] width 33 height 30
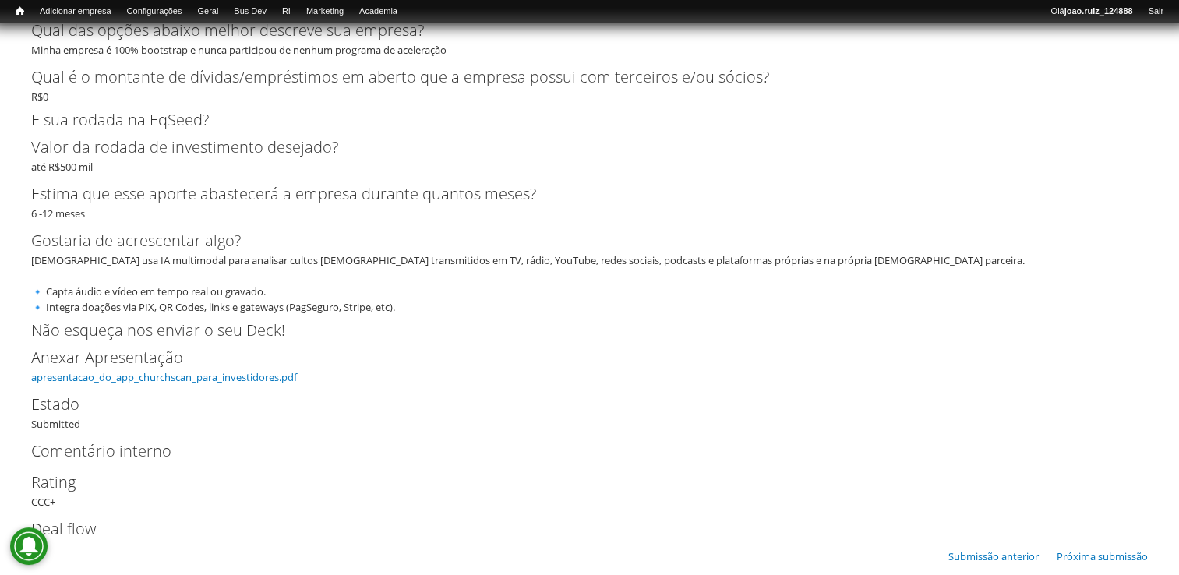
scroll to position [1910, 0]
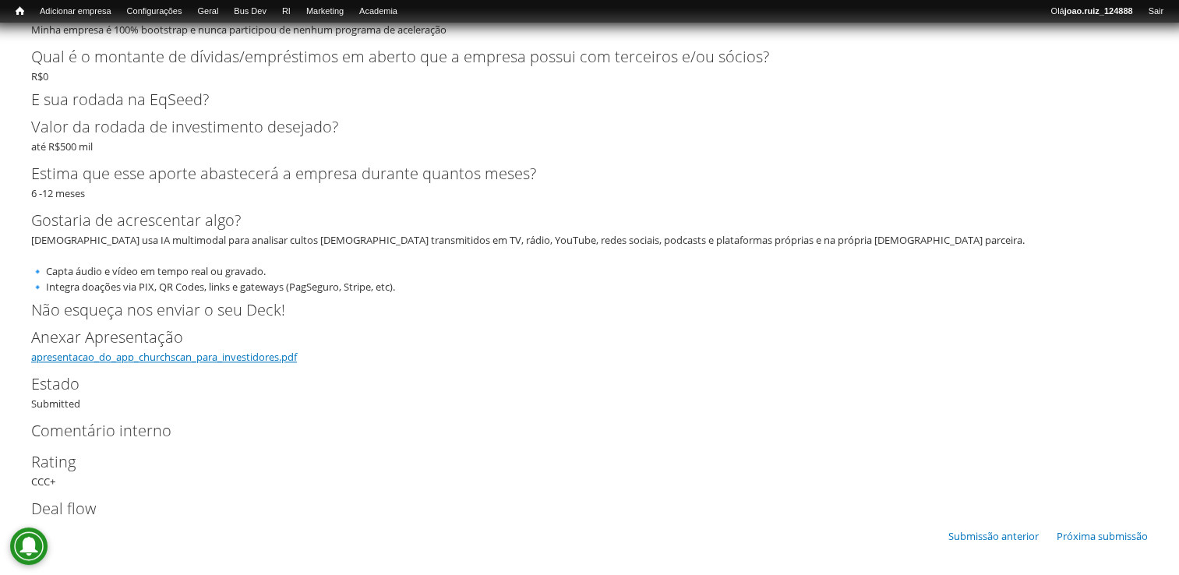
click at [231, 358] on link "apresentacao_do_app_churchscan_para_investidores.pdf" at bounding box center [164, 357] width 266 height 14
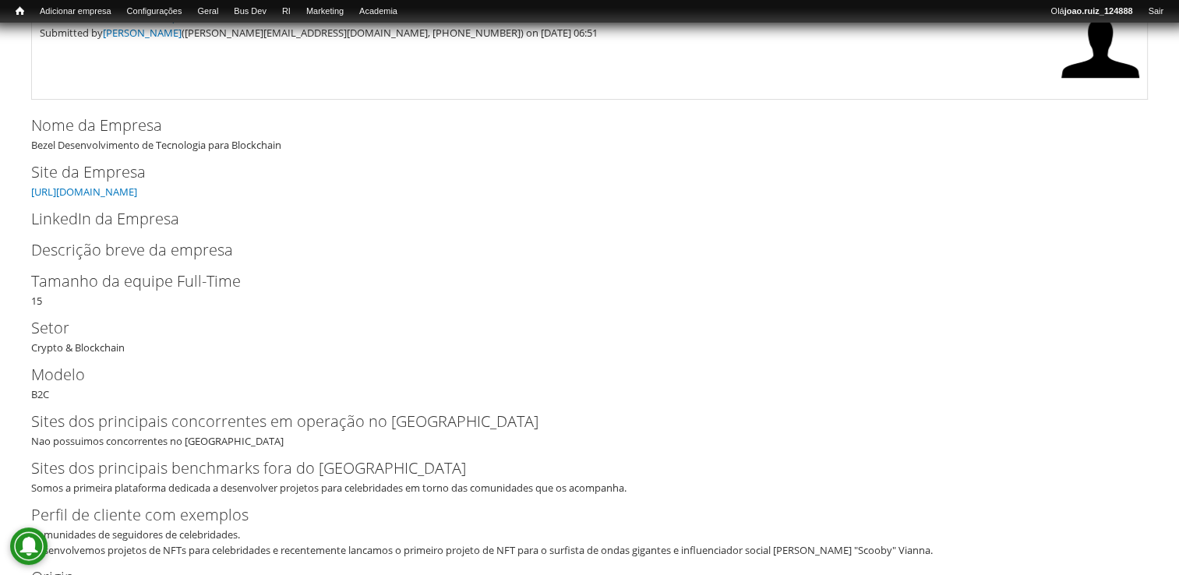
scroll to position [41, 0]
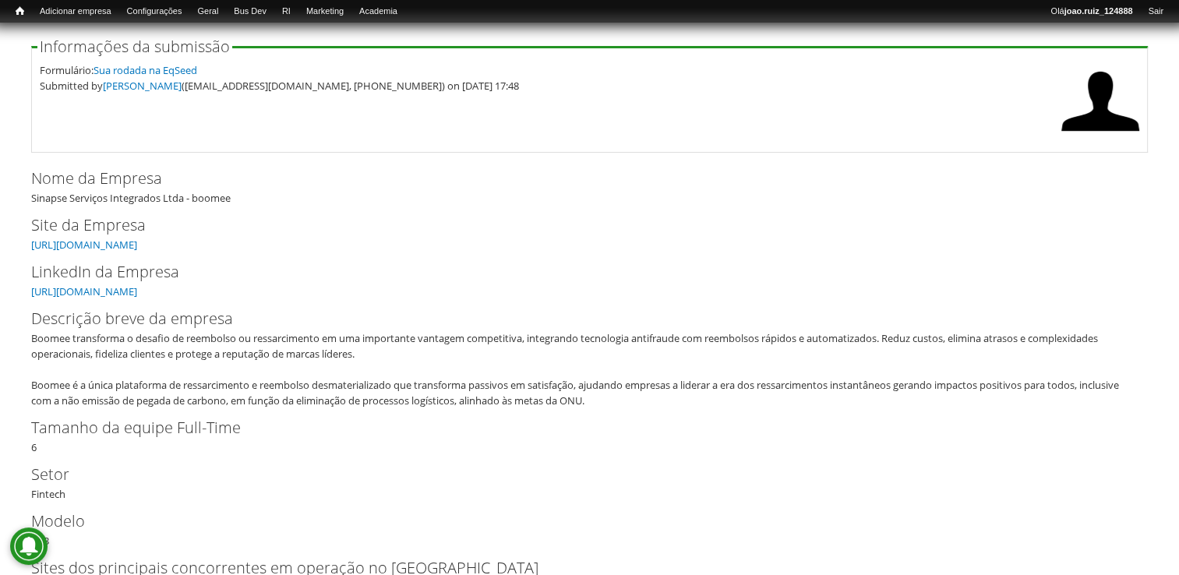
scroll to position [156, 0]
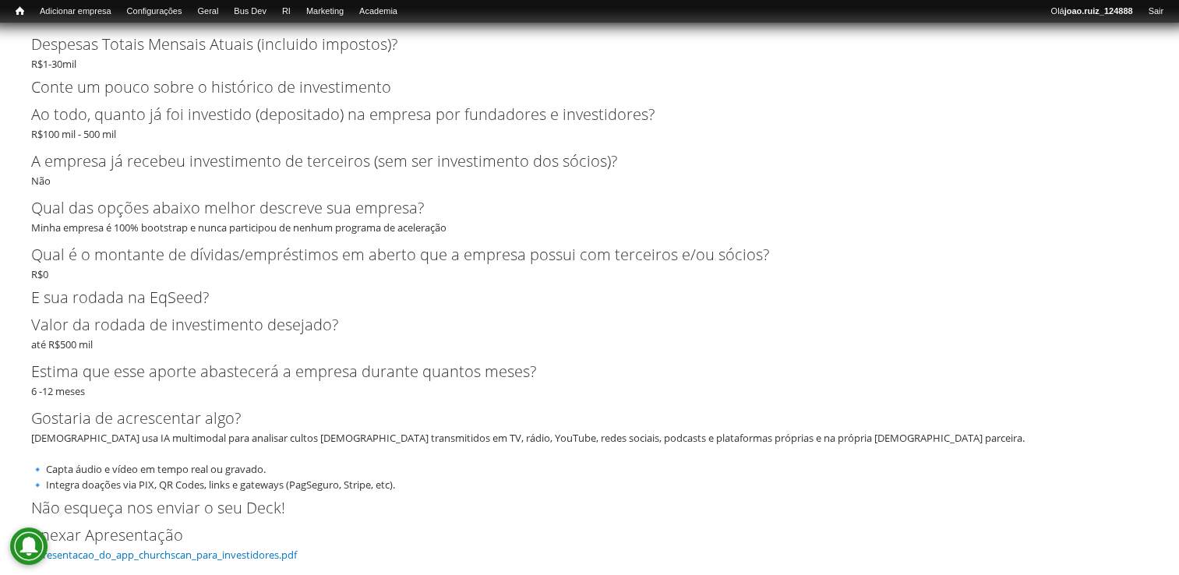
scroll to position [1676, 0]
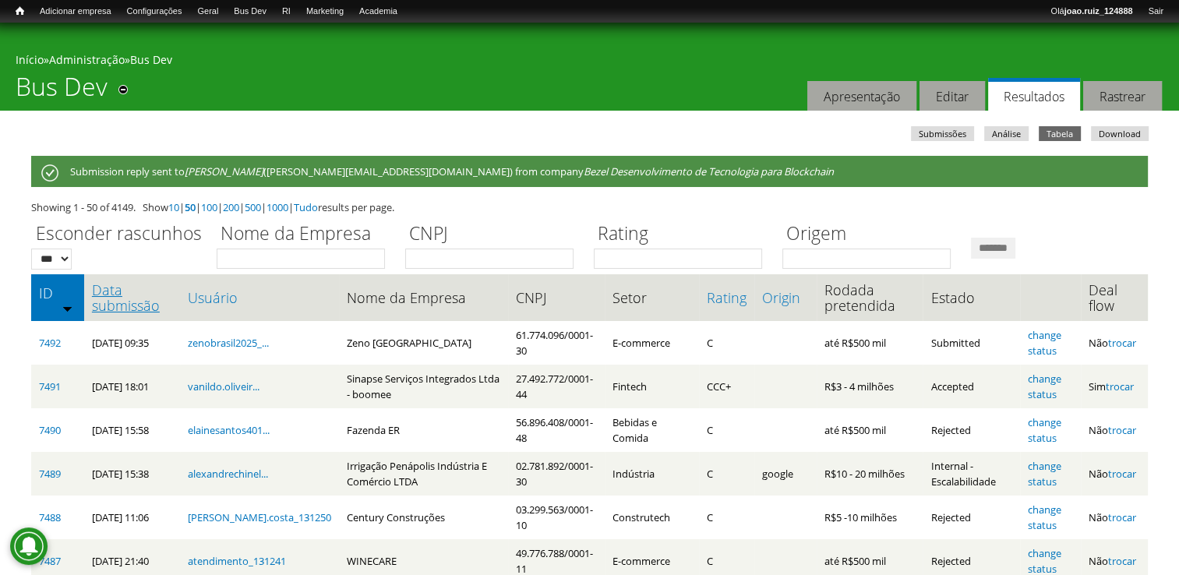
click at [107, 285] on link "Data submissão" at bounding box center [132, 297] width 80 height 31
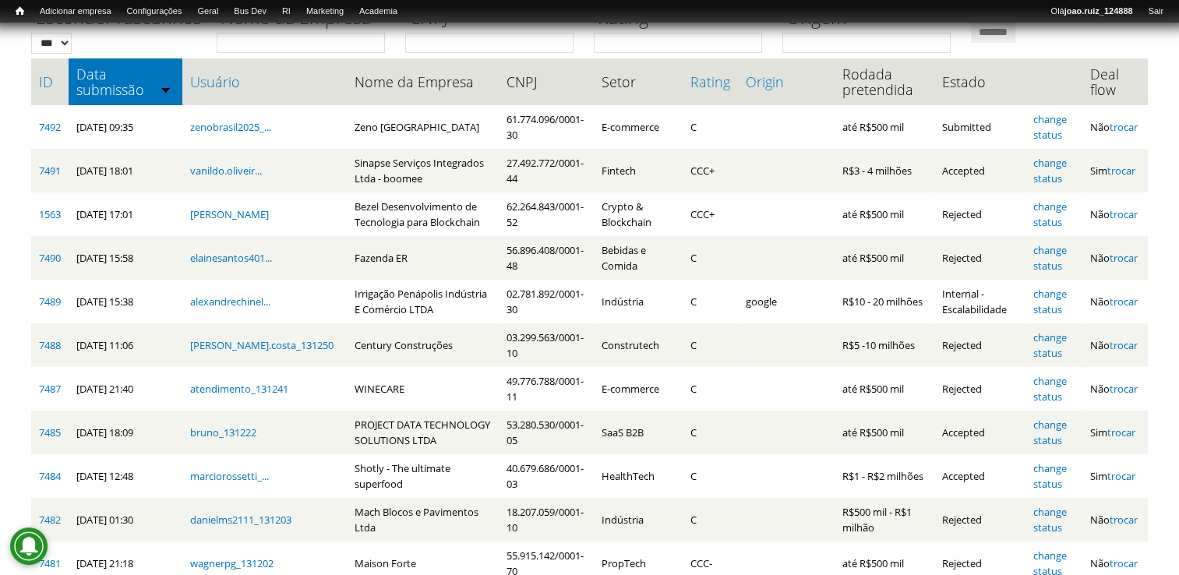
scroll to position [112, 0]
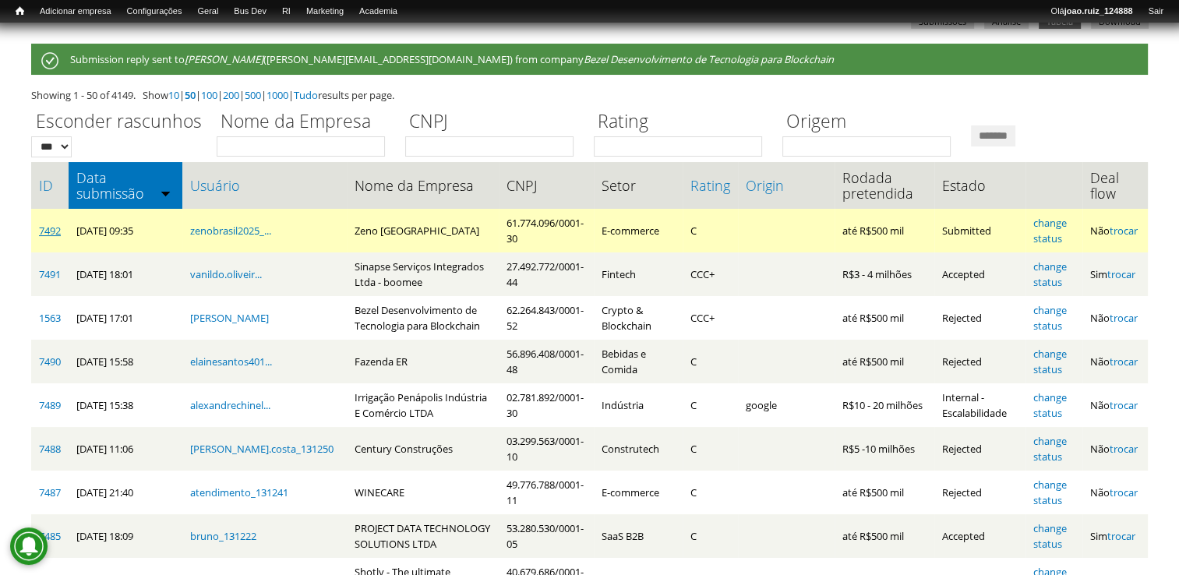
click at [56, 234] on link "7492" at bounding box center [50, 231] width 22 height 14
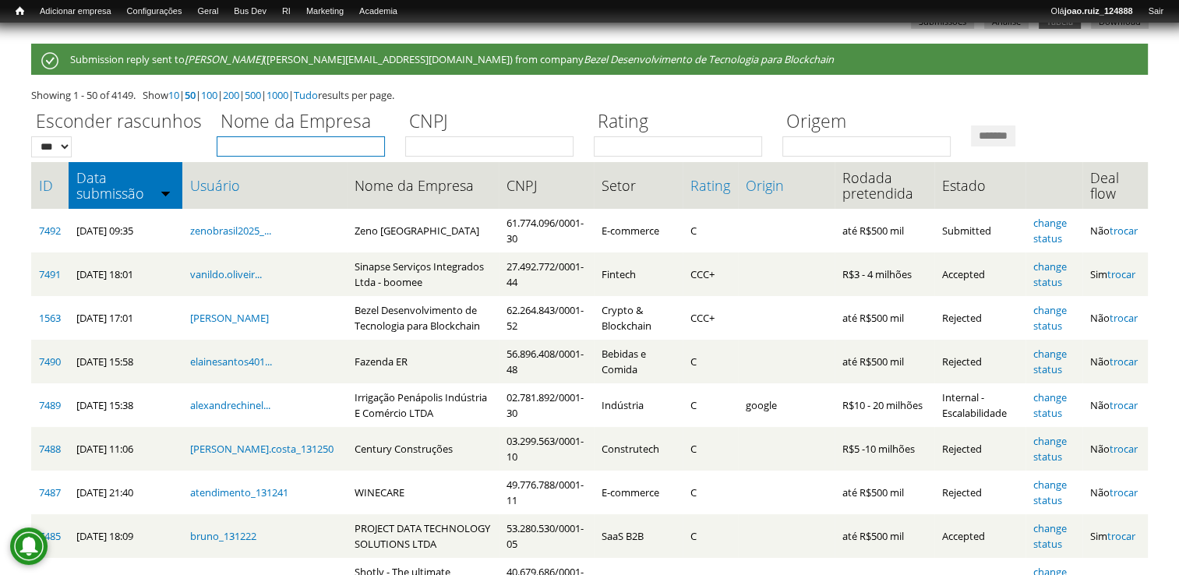
click at [248, 152] on input "Nome da Empresa" at bounding box center [301, 146] width 168 height 20
type input "***"
click at [971, 125] on input "*******" at bounding box center [993, 135] width 44 height 21
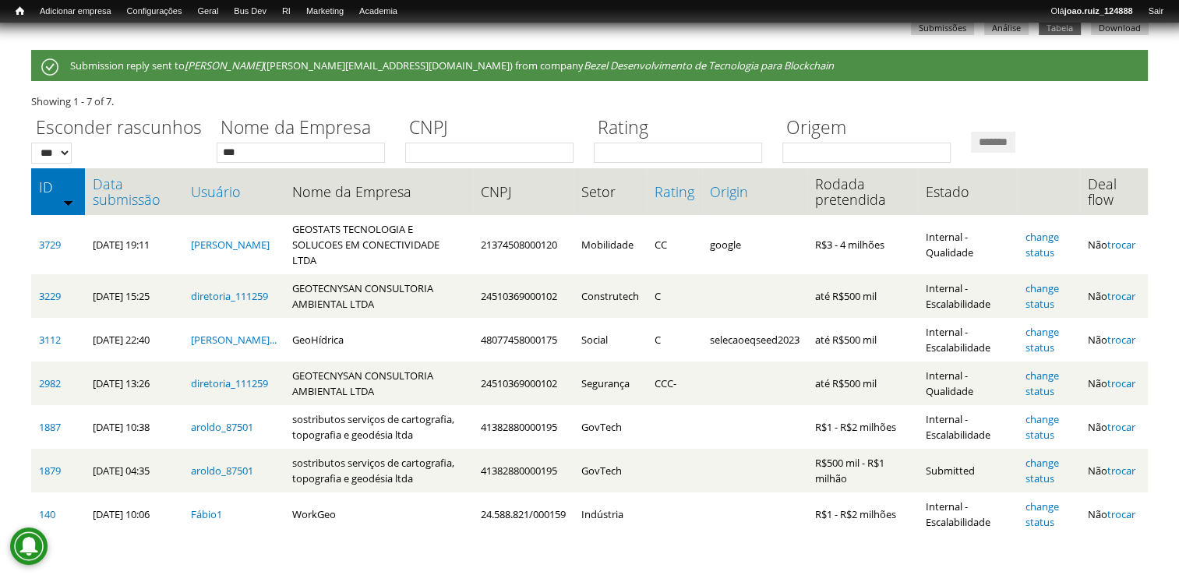
scroll to position [90, 0]
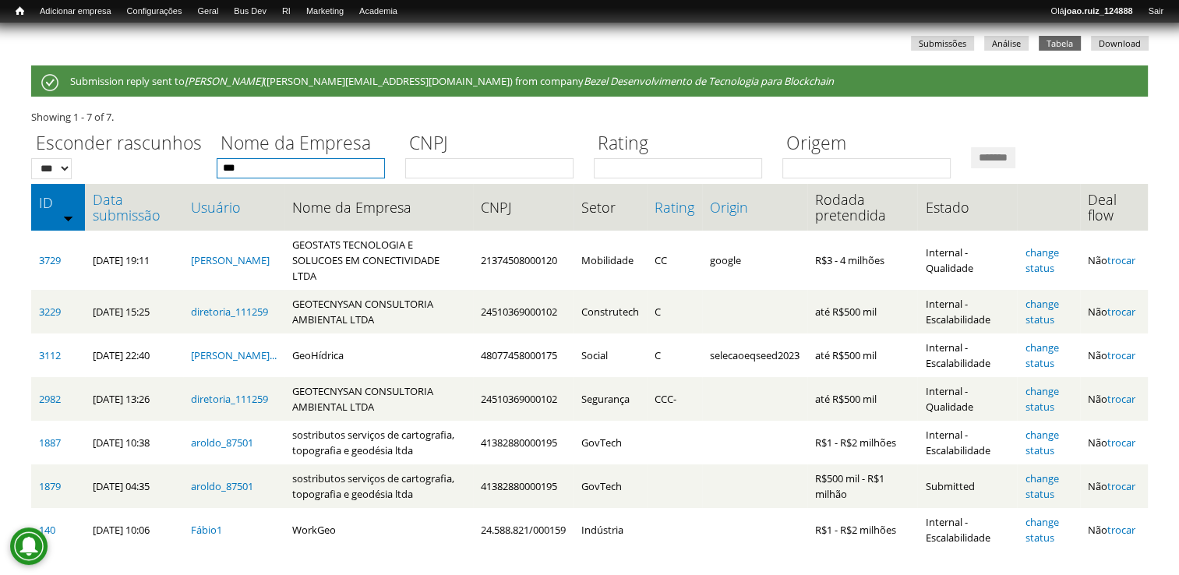
click at [259, 167] on input "***" at bounding box center [301, 168] width 168 height 20
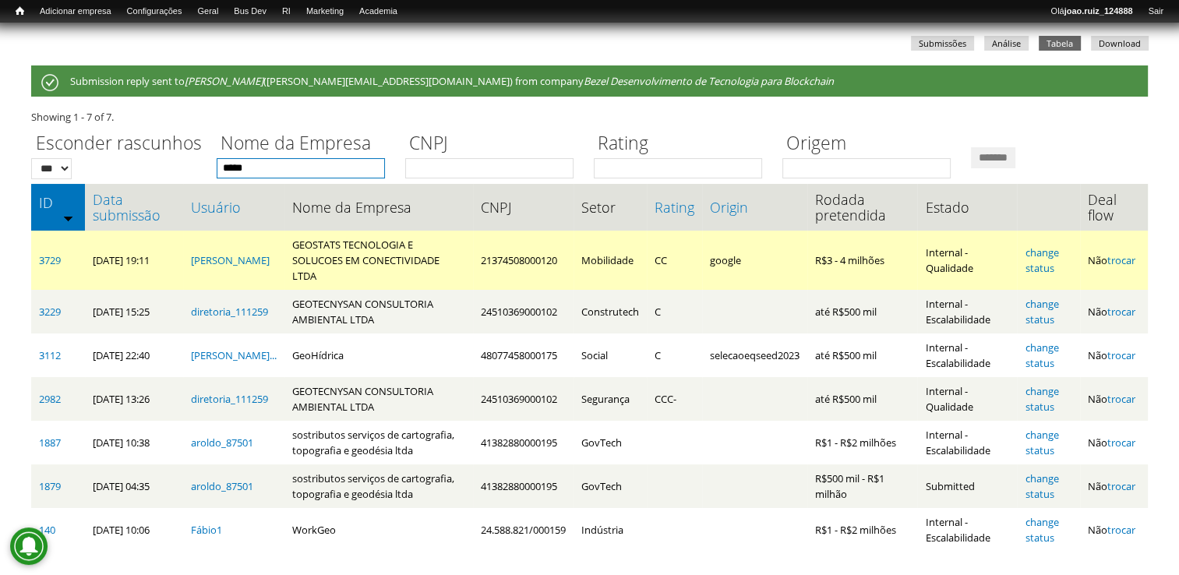
type input "*******"
click at [971, 147] on input "*******" at bounding box center [993, 157] width 44 height 21
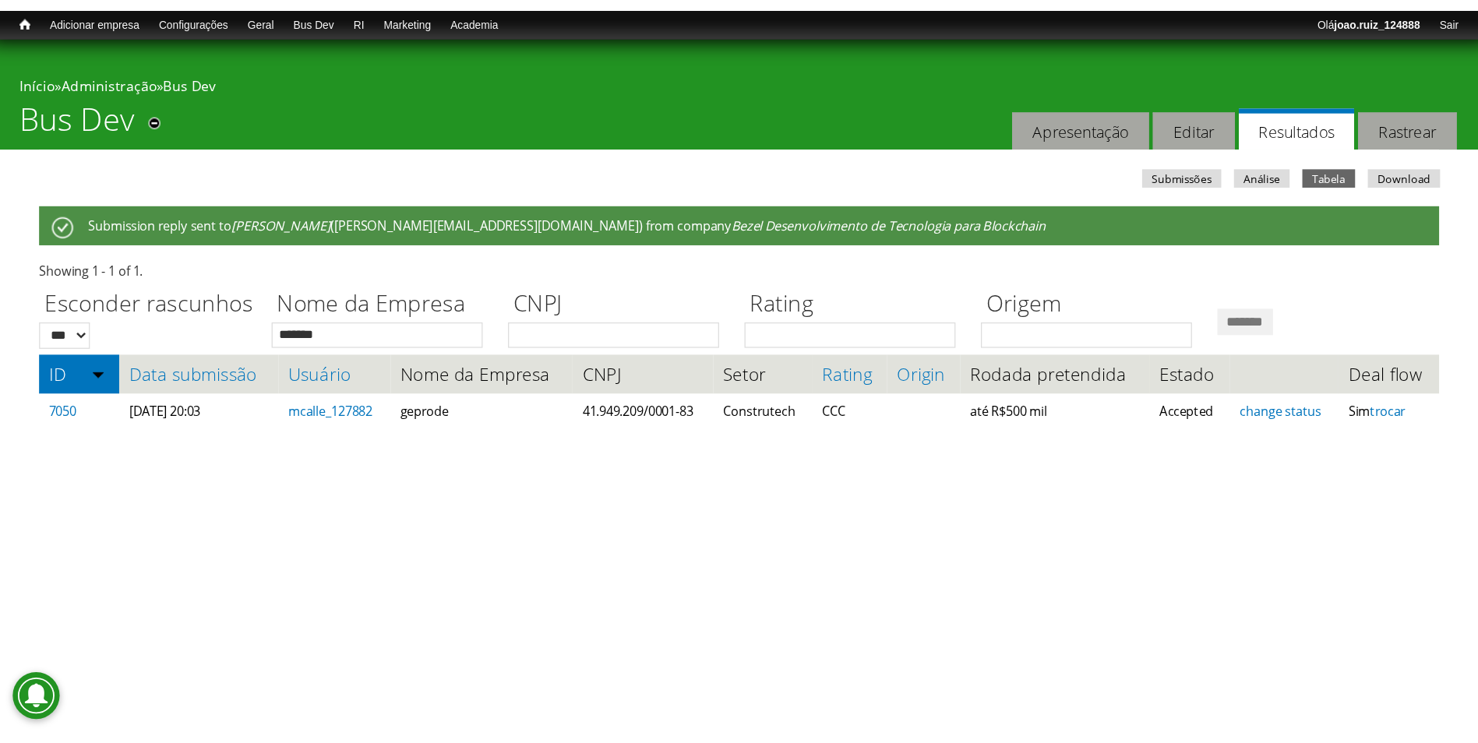
scroll to position [0, 0]
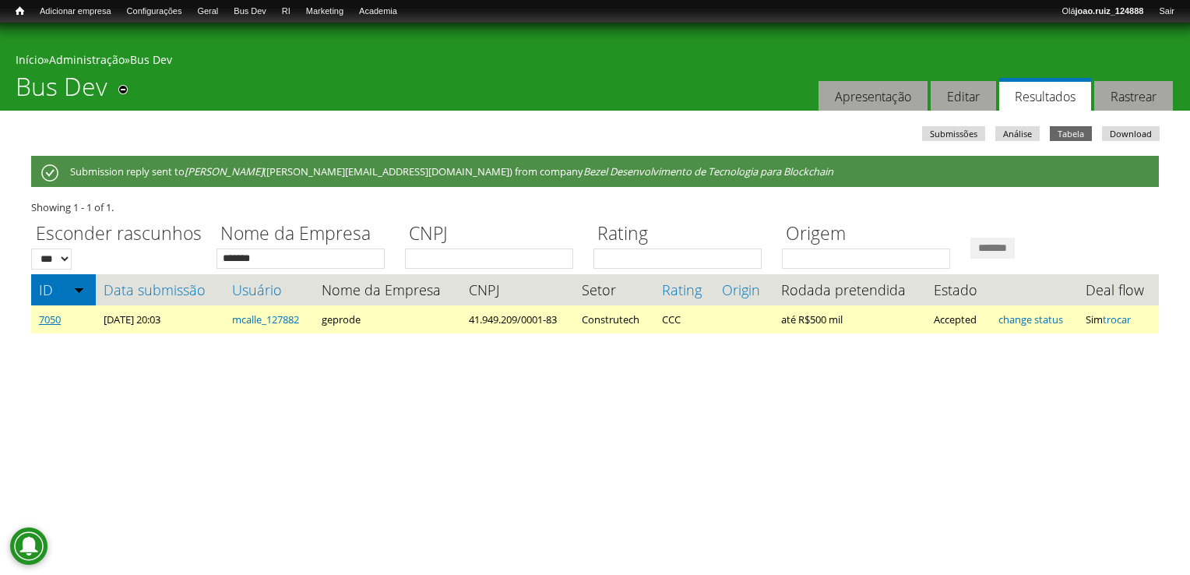
click at [42, 321] on link "7050" at bounding box center [50, 319] width 22 height 14
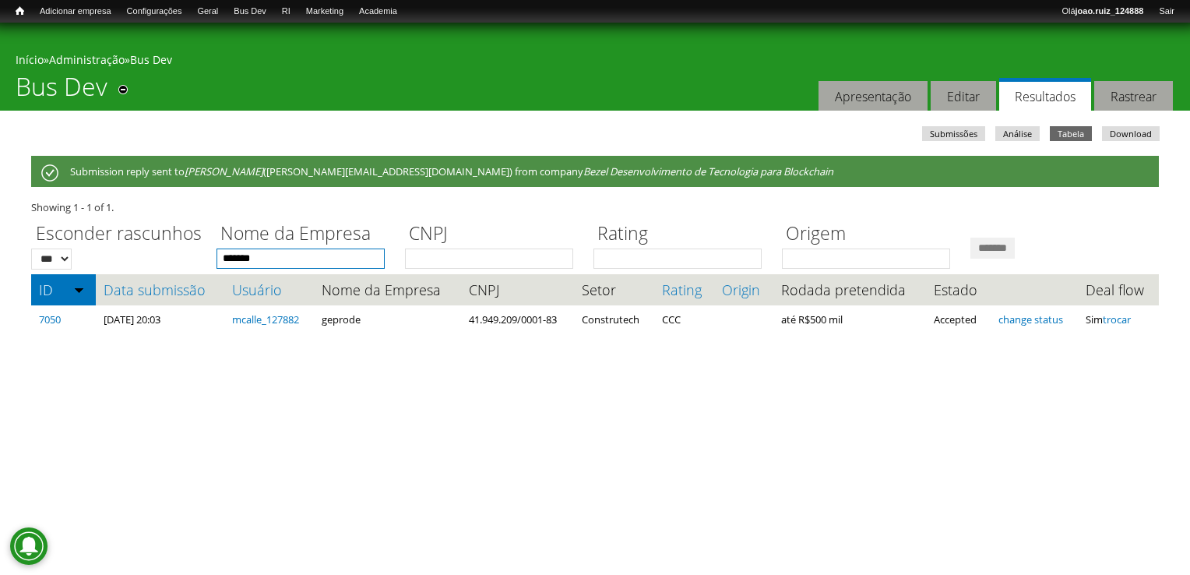
click at [308, 257] on input "*******" at bounding box center [301, 258] width 168 height 20
type input "*"
type input "***"
click at [971, 238] on input "*******" at bounding box center [993, 248] width 44 height 21
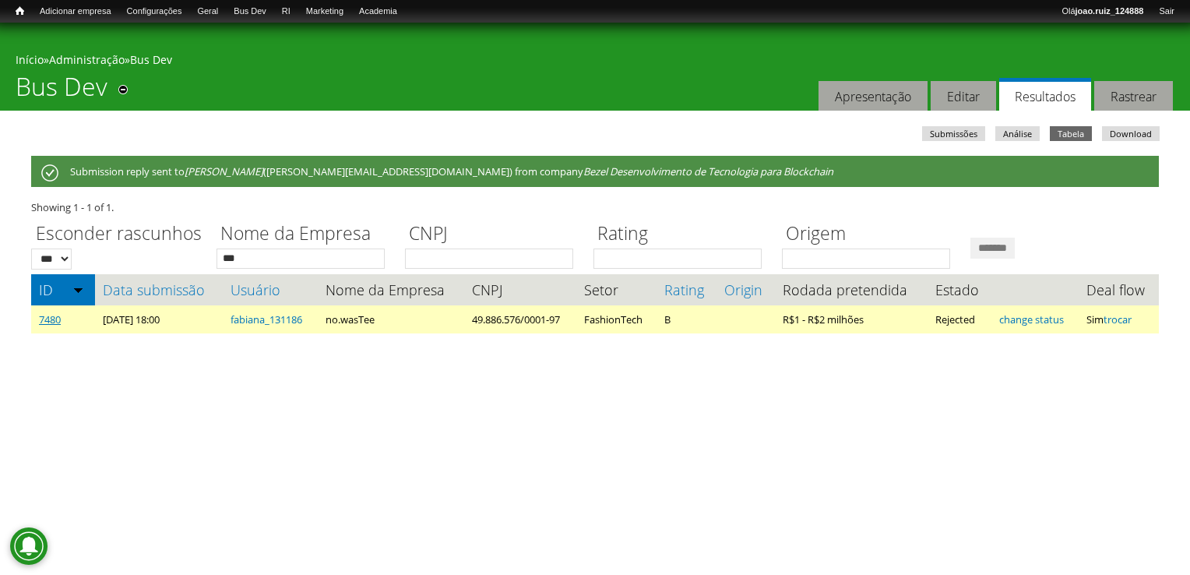
click at [42, 319] on link "7480" at bounding box center [50, 319] width 22 height 14
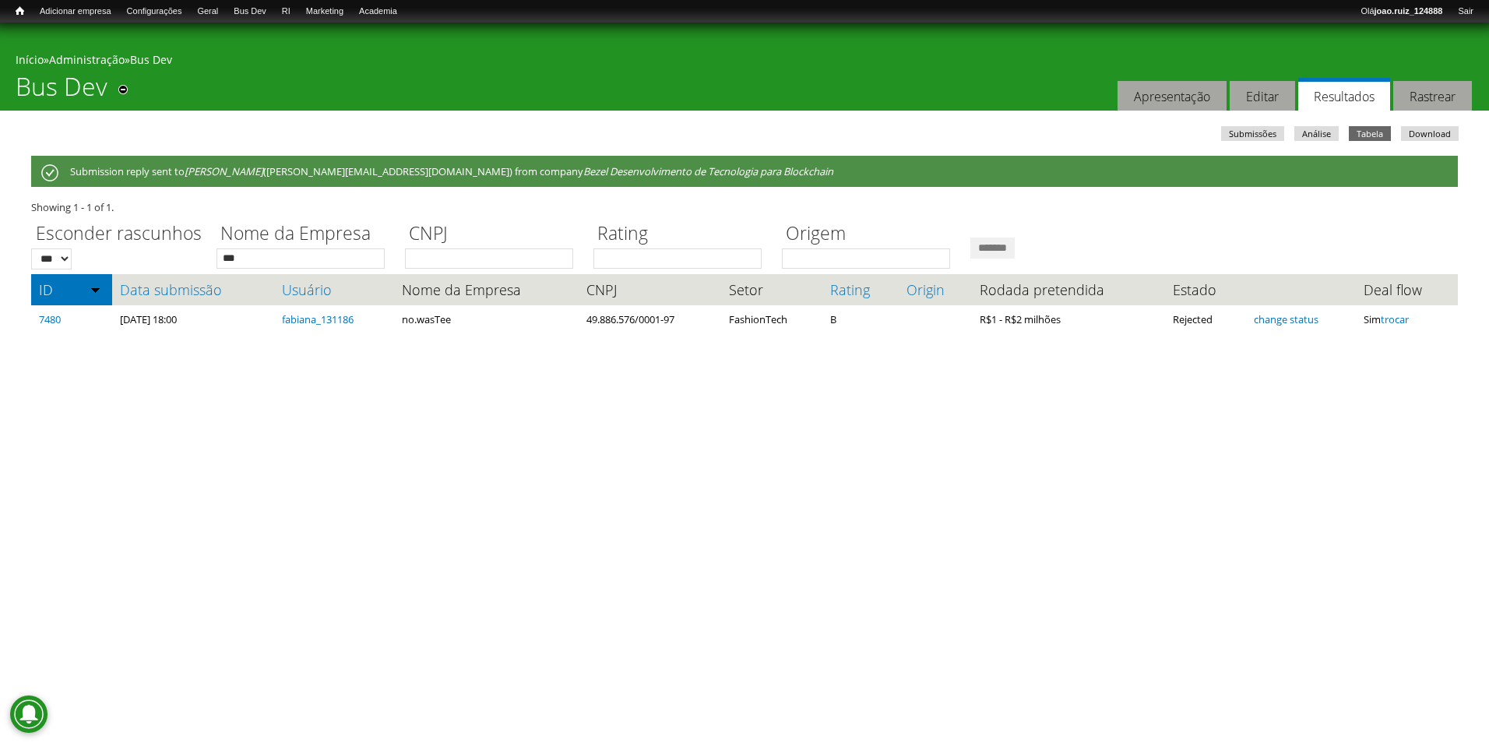
click at [262, 272] on div "Showing 1 - 1 of 1. Esconder rascunhos *** *** Nome da Empresa *** CNPJ Rating …" at bounding box center [744, 266] width 1427 height 134
click at [265, 266] on input "***" at bounding box center [301, 258] width 168 height 20
type input "*"
click at [971, 238] on input "*******" at bounding box center [993, 248] width 44 height 21
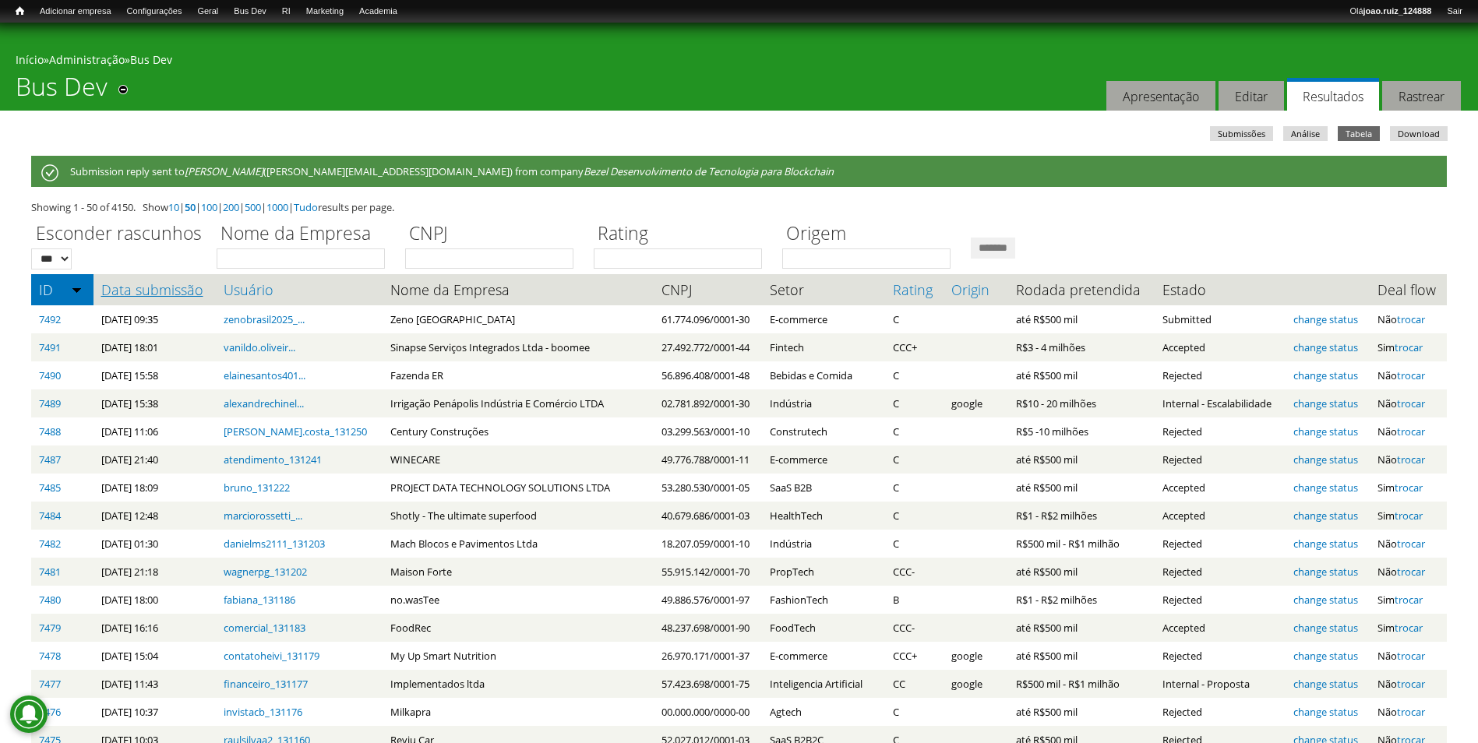
click at [170, 287] on link "Data submissão" at bounding box center [154, 290] width 107 height 16
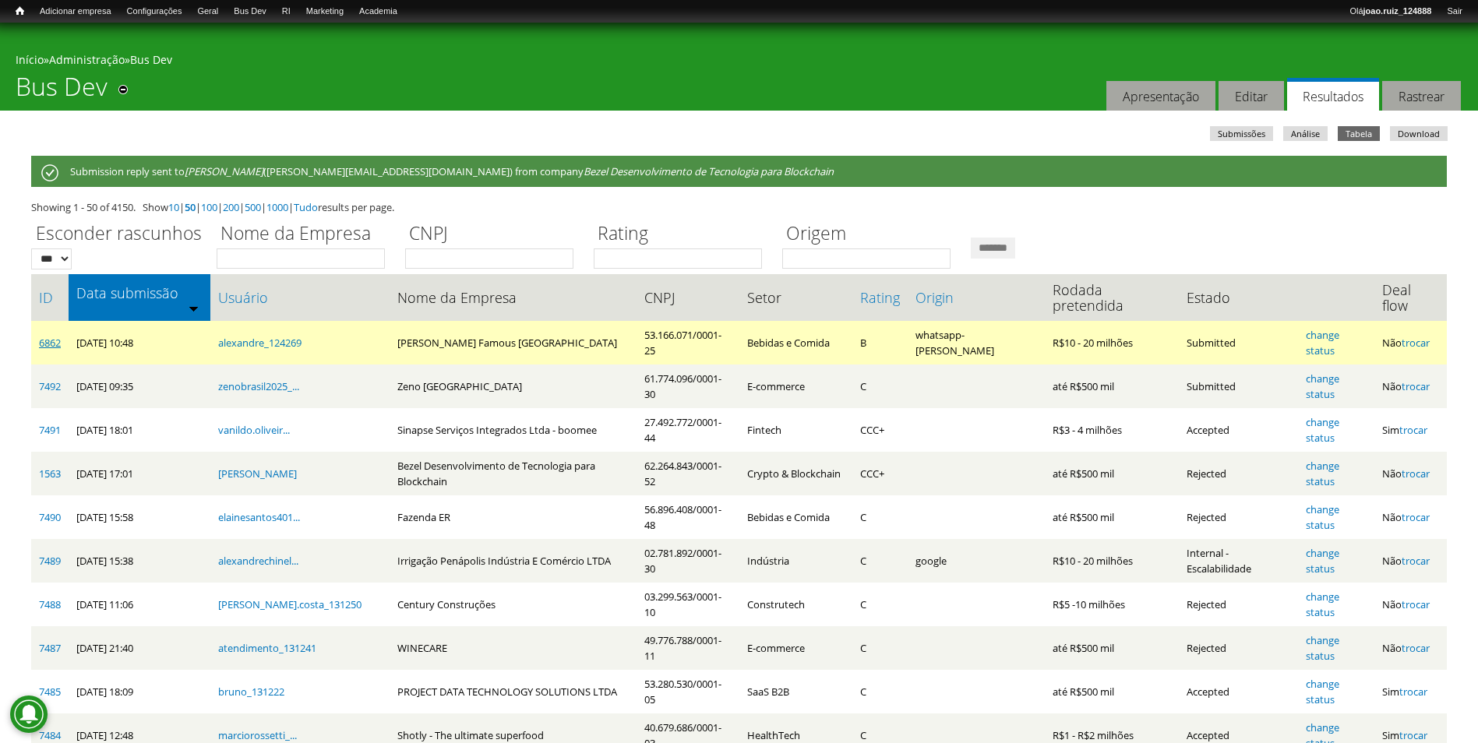
click at [42, 336] on link "6862" at bounding box center [50, 343] width 22 height 14
drag, startPoint x: 880, startPoint y: 321, endPoint x: 870, endPoint y: 325, distance: 10.8
click at [870, 325] on td "B" at bounding box center [879, 343] width 55 height 44
drag, startPoint x: 870, startPoint y: 325, endPoint x: 833, endPoint y: 322, distance: 36.7
click at [833, 322] on td "Bebidas e Comida" at bounding box center [795, 343] width 113 height 44
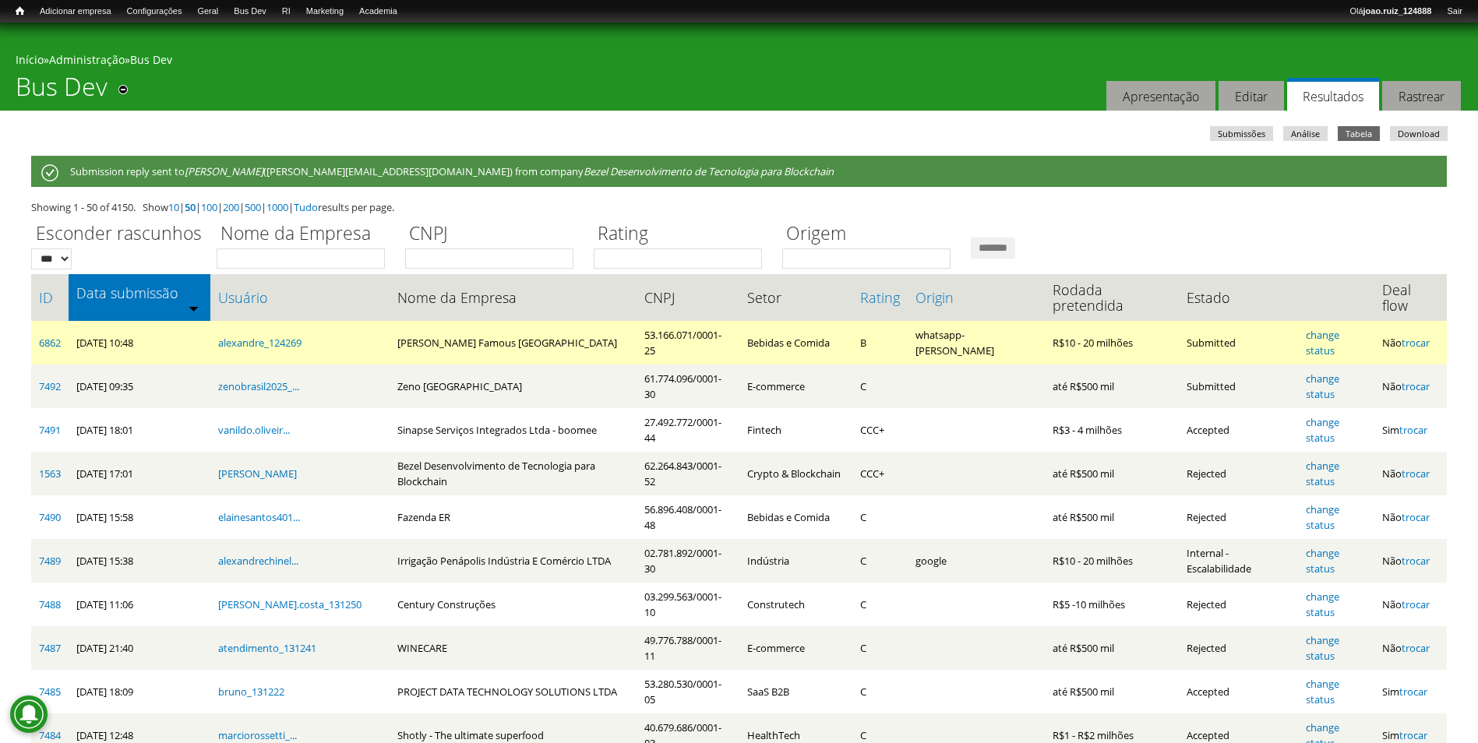
drag, startPoint x: 835, startPoint y: 320, endPoint x: 745, endPoint y: 310, distance: 90.9
click at [745, 321] on td "Bebidas e Comida" at bounding box center [795, 343] width 113 height 44
click at [49, 336] on link "6862" at bounding box center [50, 343] width 22 height 14
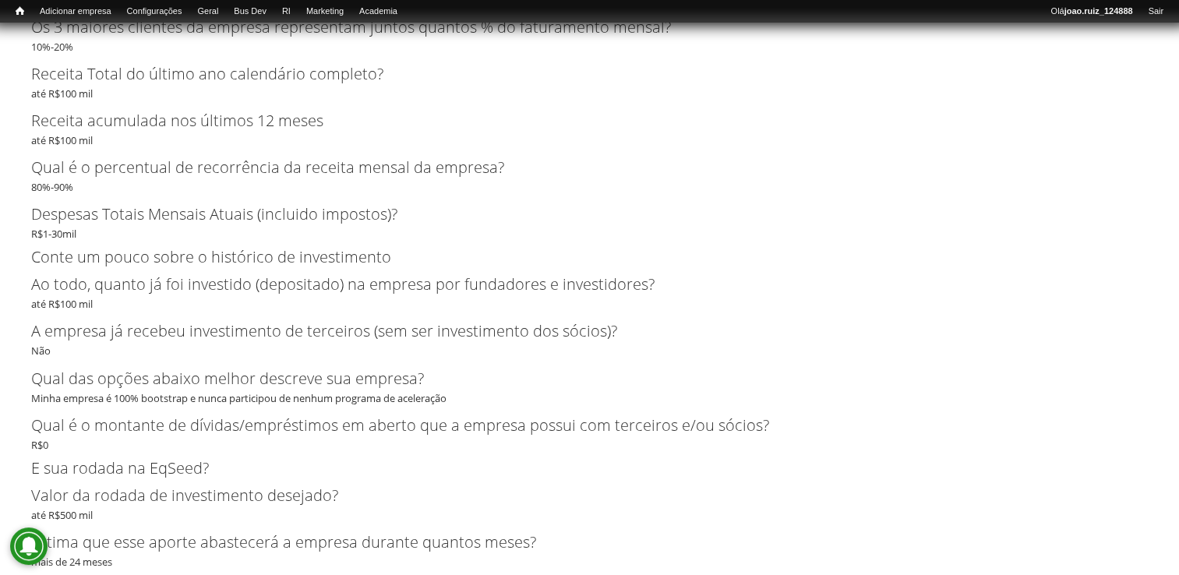
scroll to position [2882, 0]
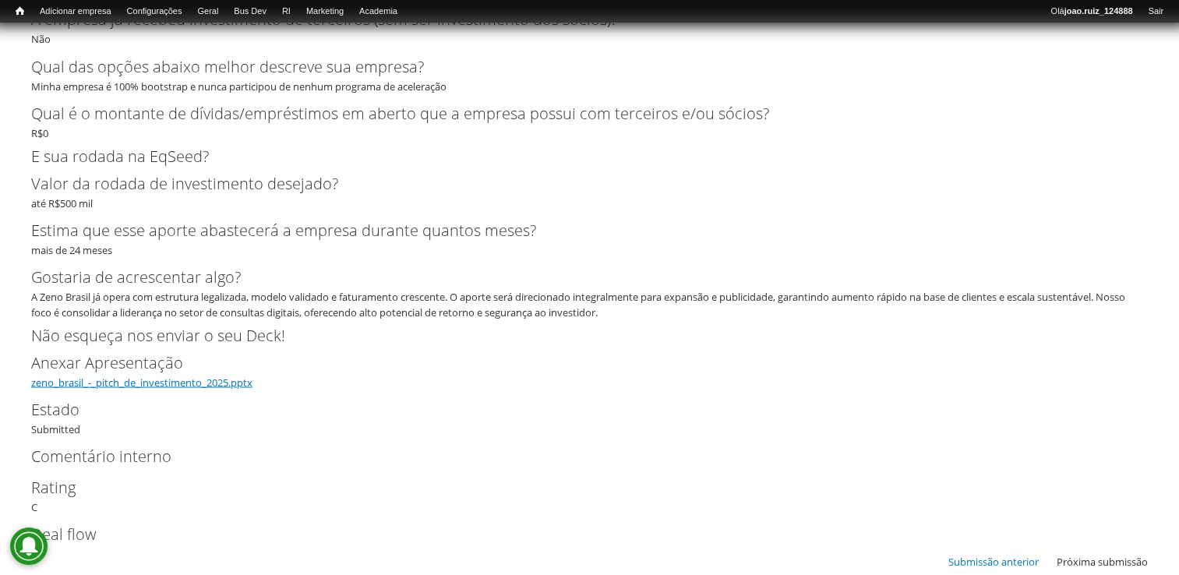
click at [171, 377] on link "zeno_brasil_-_pitch_de_investimento_2025.pptx" at bounding box center [141, 382] width 221 height 14
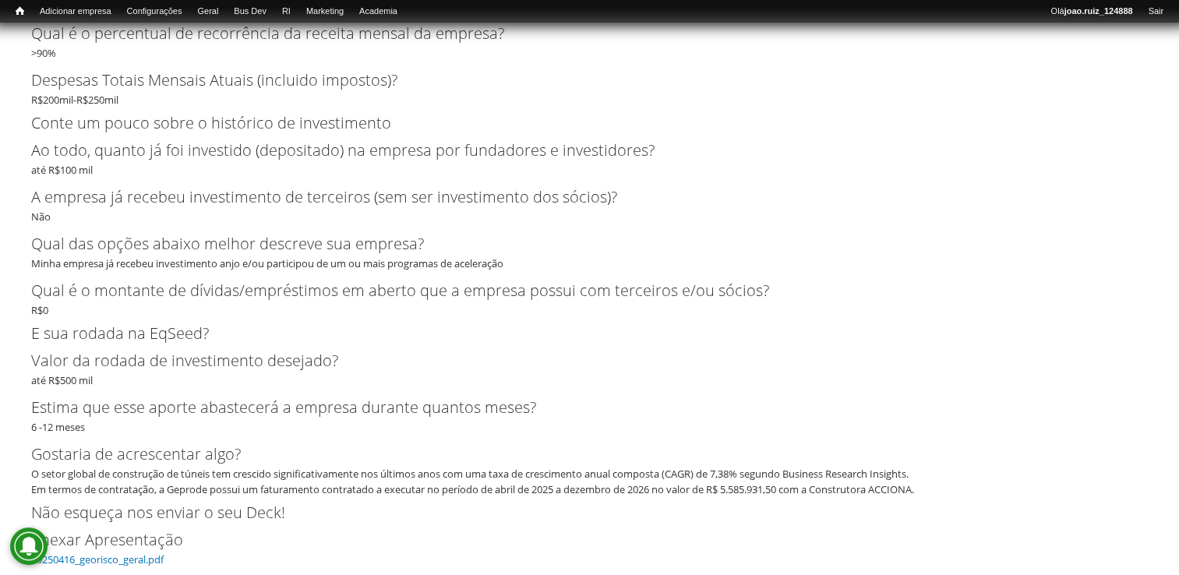
scroll to position [3328, 0]
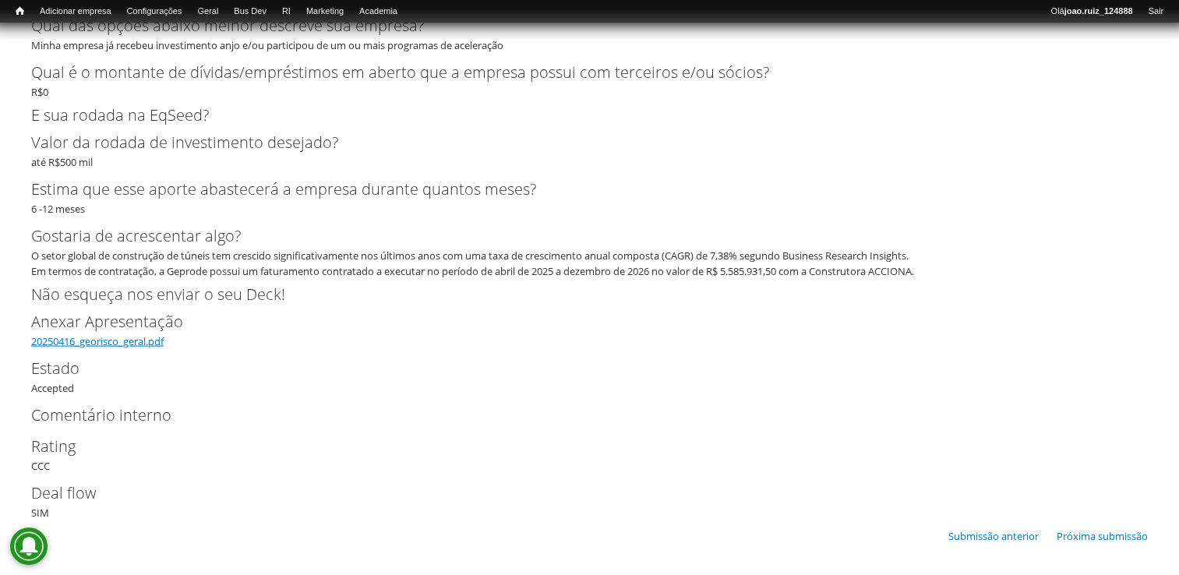
click at [161, 341] on link "20250416_georisco_geral.pdf" at bounding box center [97, 341] width 132 height 14
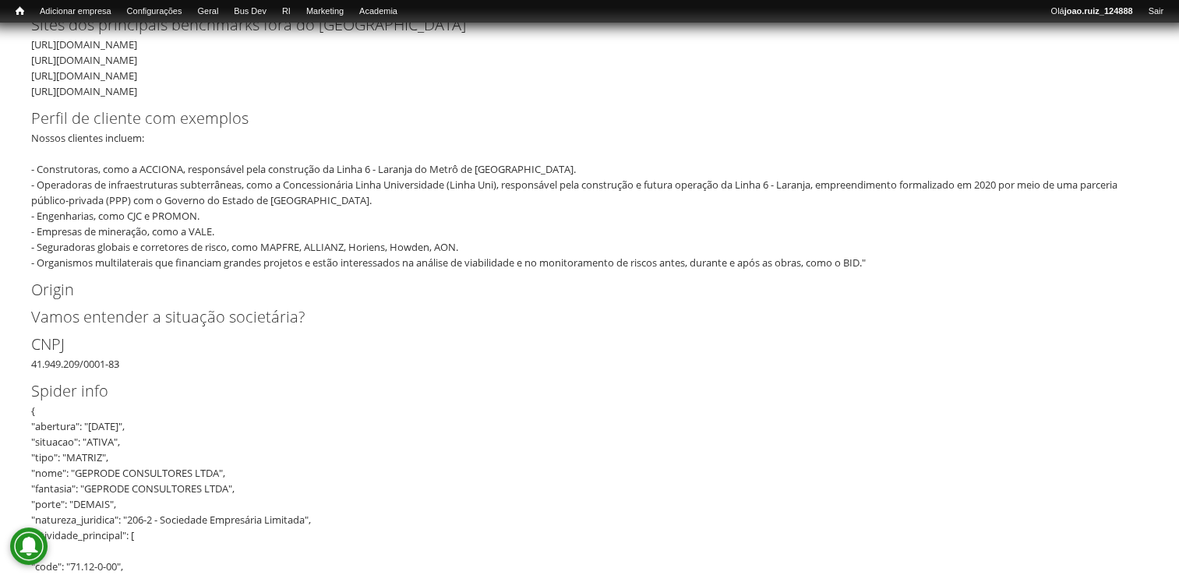
scroll to position [0, 0]
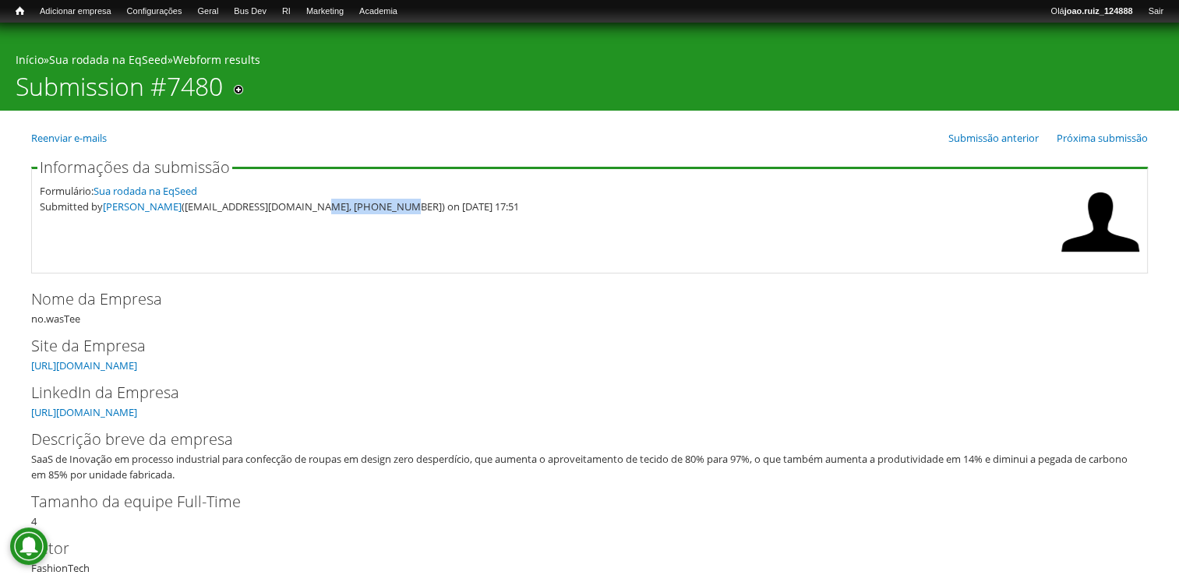
drag, startPoint x: 322, startPoint y: 206, endPoint x: 399, endPoint y: 206, distance: 76.3
click at [399, 206] on div "Submitted by Fabiana Muranaka (fabiana@nowastee.com, (41) 9 9206-6441) on 13/08…" at bounding box center [546, 207] width 1013 height 16
drag, startPoint x: 399, startPoint y: 206, endPoint x: 318, endPoint y: 198, distance: 81.5
click at [318, 198] on div "Formulário: Sua rodada na EqSeed" at bounding box center [546, 191] width 1013 height 16
drag, startPoint x: 321, startPoint y: 204, endPoint x: 395, endPoint y: 230, distance: 78.3
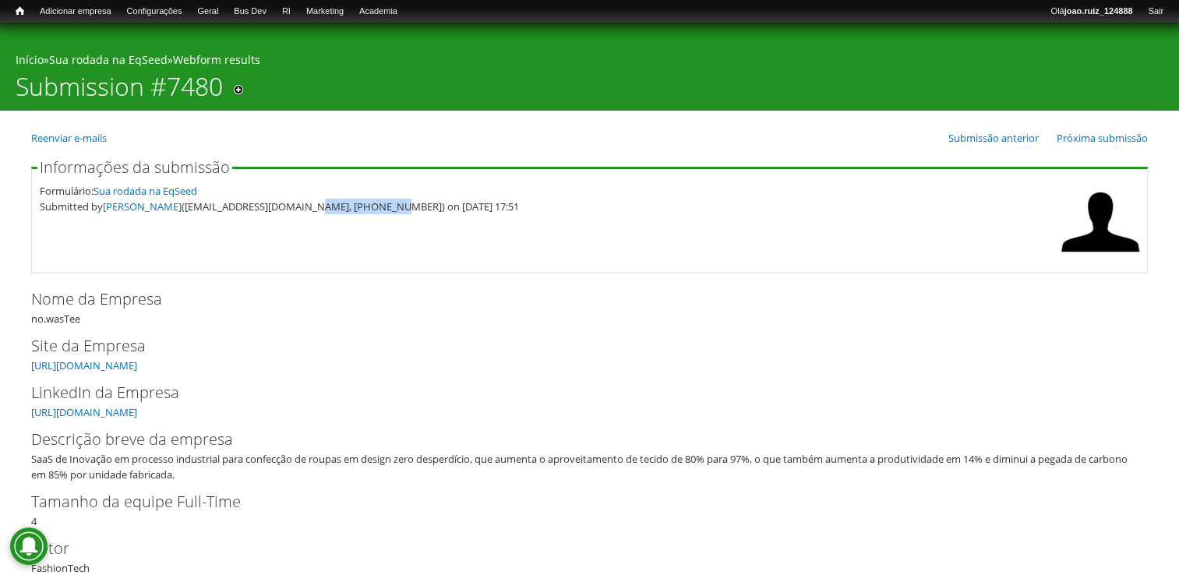
click at [395, 230] on fieldset "Informações da submissão Formulário: Sua rodada na EqSeed Submitted by Fabiana …" at bounding box center [589, 217] width 1116 height 114
copy div "41) 9 9206-6441"
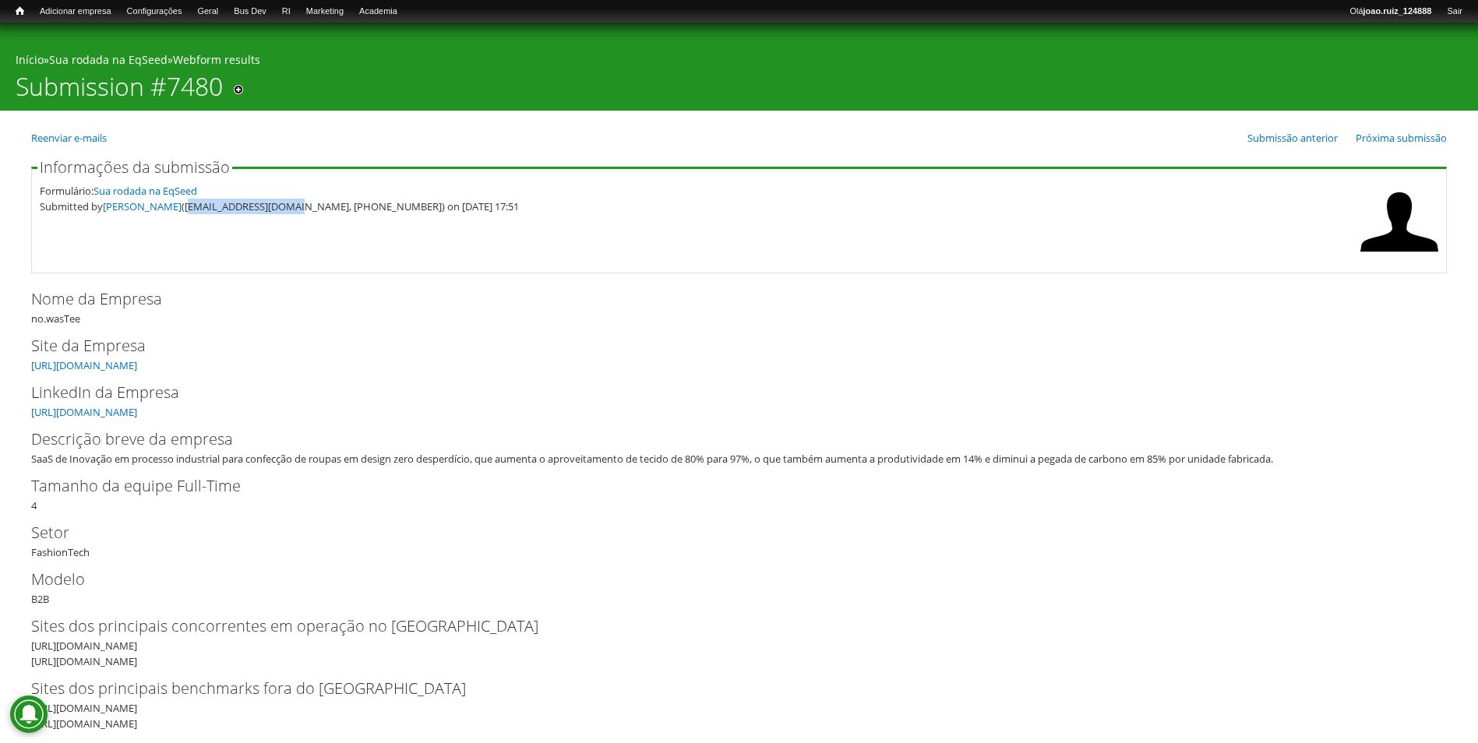
drag, startPoint x: 199, startPoint y: 212, endPoint x: 309, endPoint y: 237, distance: 112.6
click at [309, 237] on fieldset "Informações da submissão Formulário: Sua rodada na EqSeed Submitted by Fabiana …" at bounding box center [738, 217] width 1415 height 114
copy div "fabiana@nowastee.com"
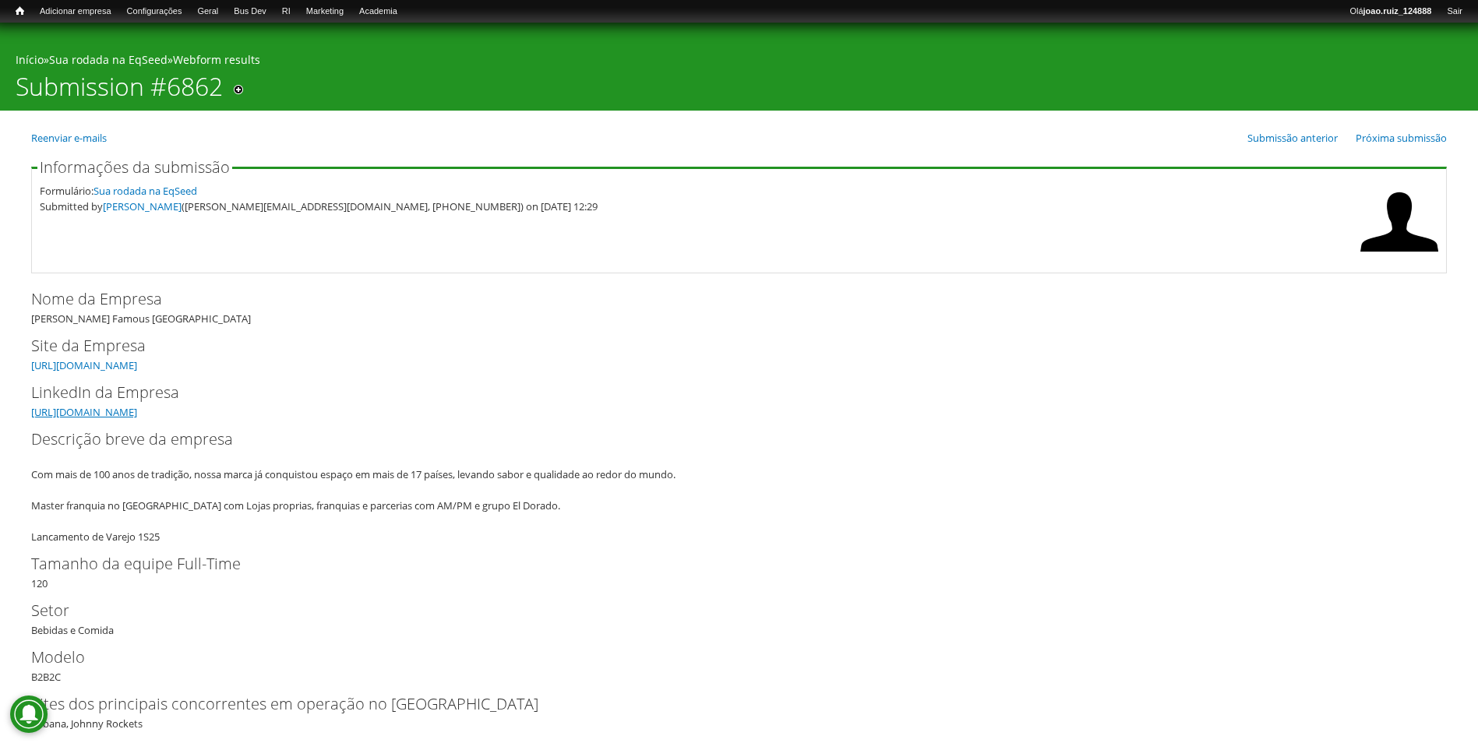
click at [137, 413] on link "[URL][DOMAIN_NAME]" at bounding box center [84, 412] width 106 height 14
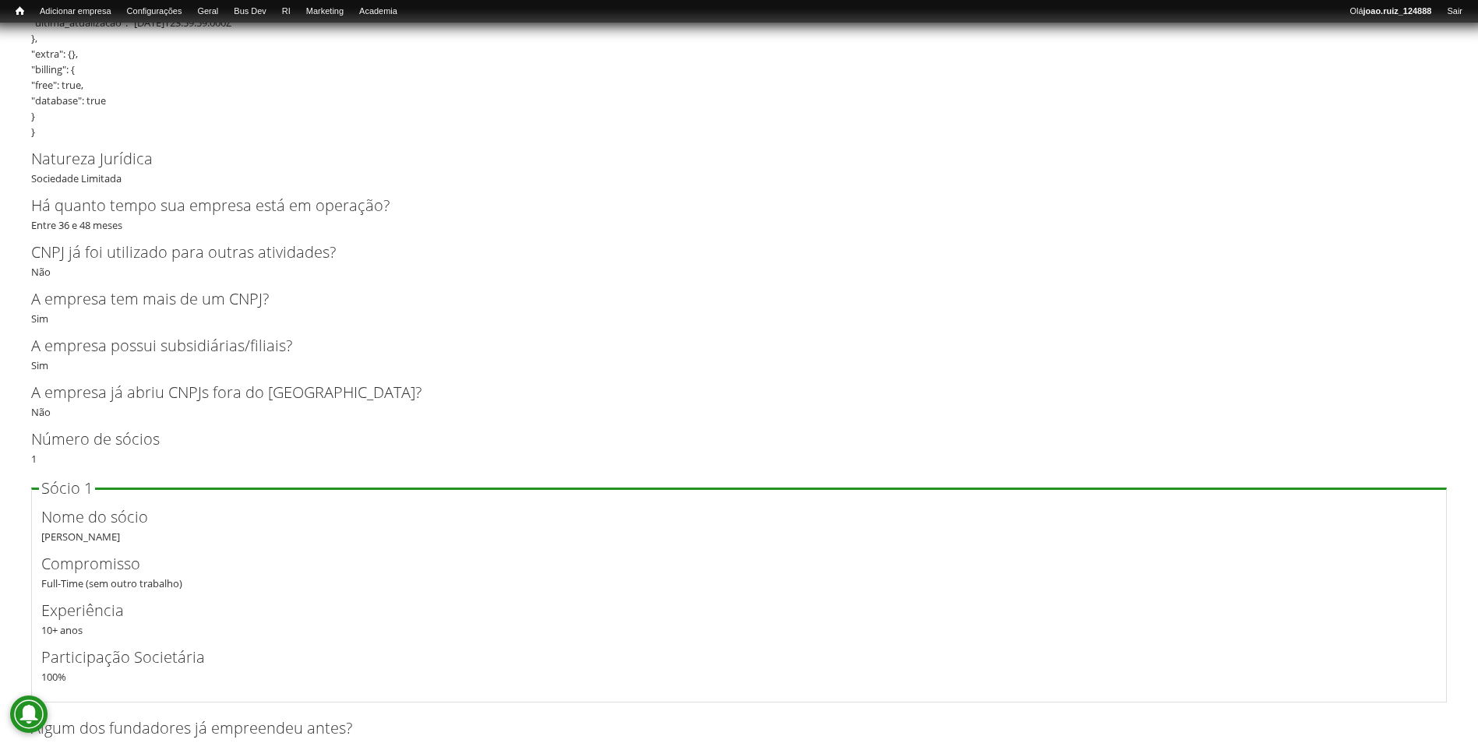
scroll to position [2259, 0]
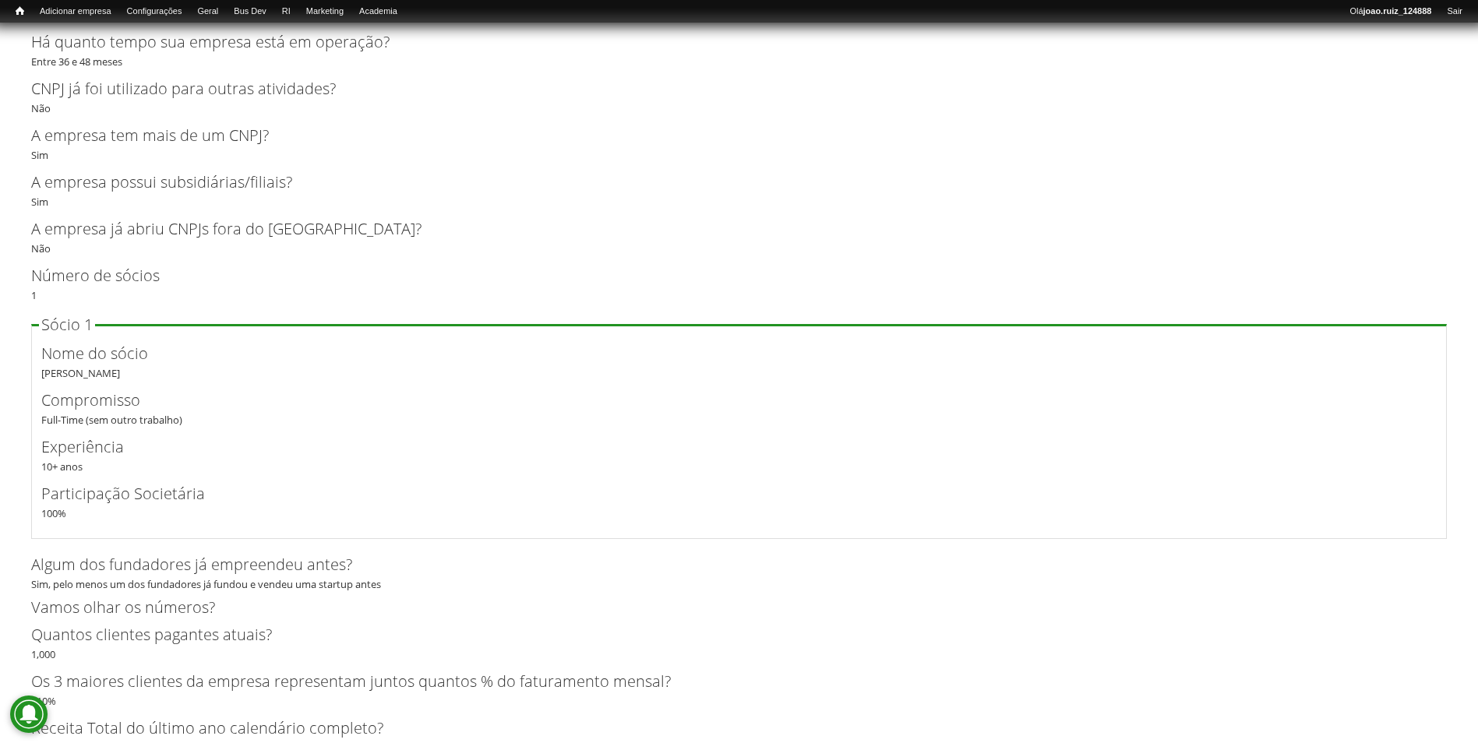
drag, startPoint x: 43, startPoint y: 375, endPoint x: 111, endPoint y: 375, distance: 68.6
click at [111, 375] on div "Nome do sócio [PERSON_NAME]" at bounding box center [738, 361] width 1395 height 39
copy div "[PERSON_NAME]"
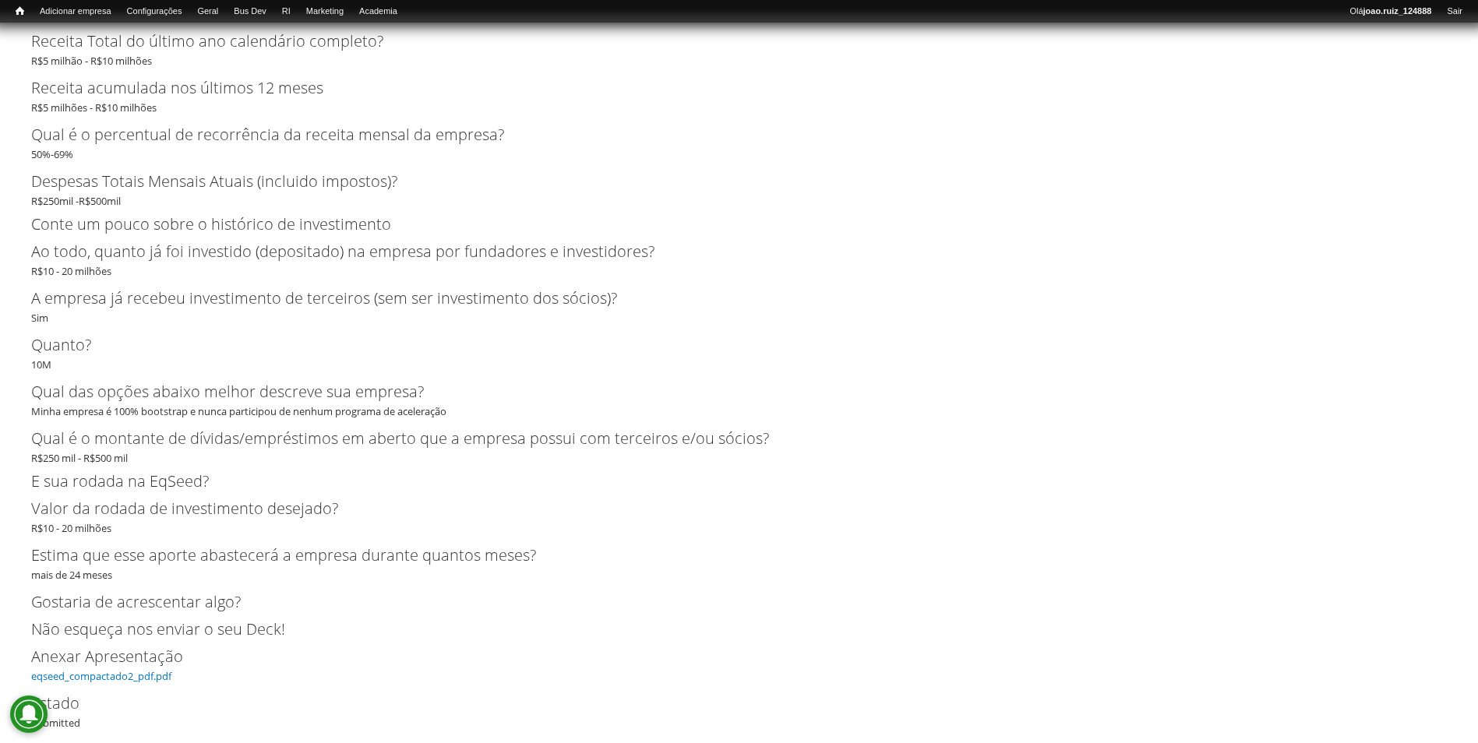
scroll to position [3097, 0]
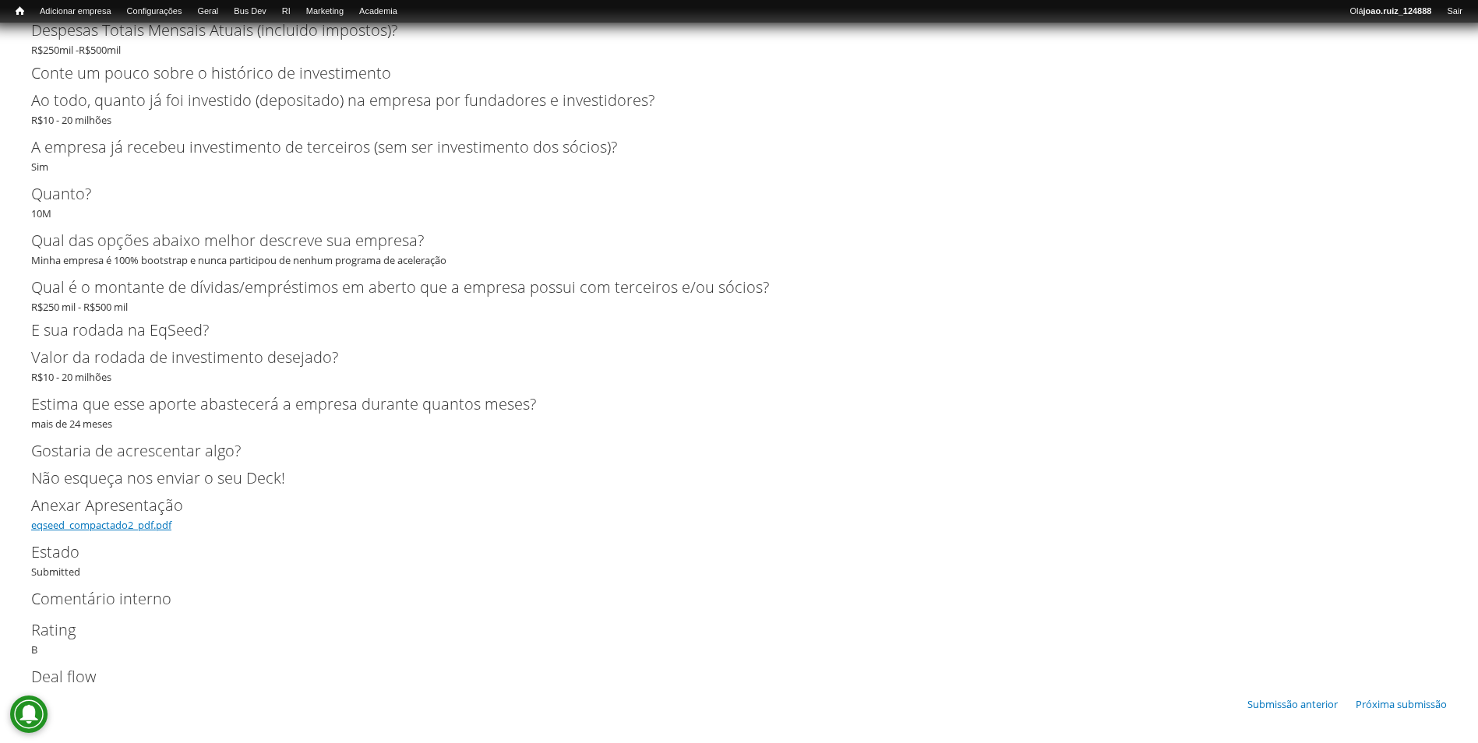
click at [163, 527] on link "eqseed_compactado2_pdf.pdf" at bounding box center [101, 525] width 140 height 14
click at [139, 530] on link "eqseed_compactado2_pdf.pdf" at bounding box center [101, 525] width 140 height 14
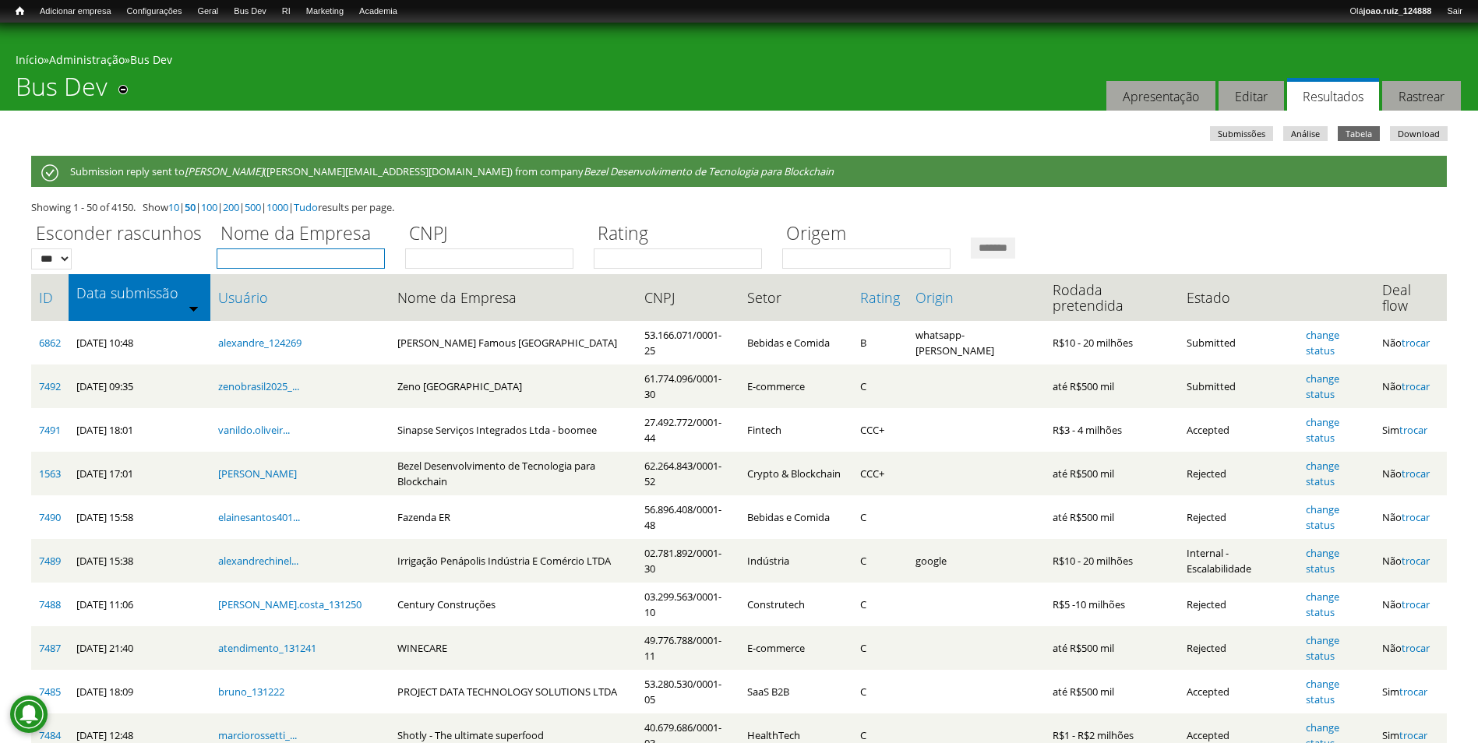
click at [365, 268] on input "Nome da Empresa" at bounding box center [301, 258] width 168 height 20
type input "******"
click at [971, 238] on input "*******" at bounding box center [993, 248] width 44 height 21
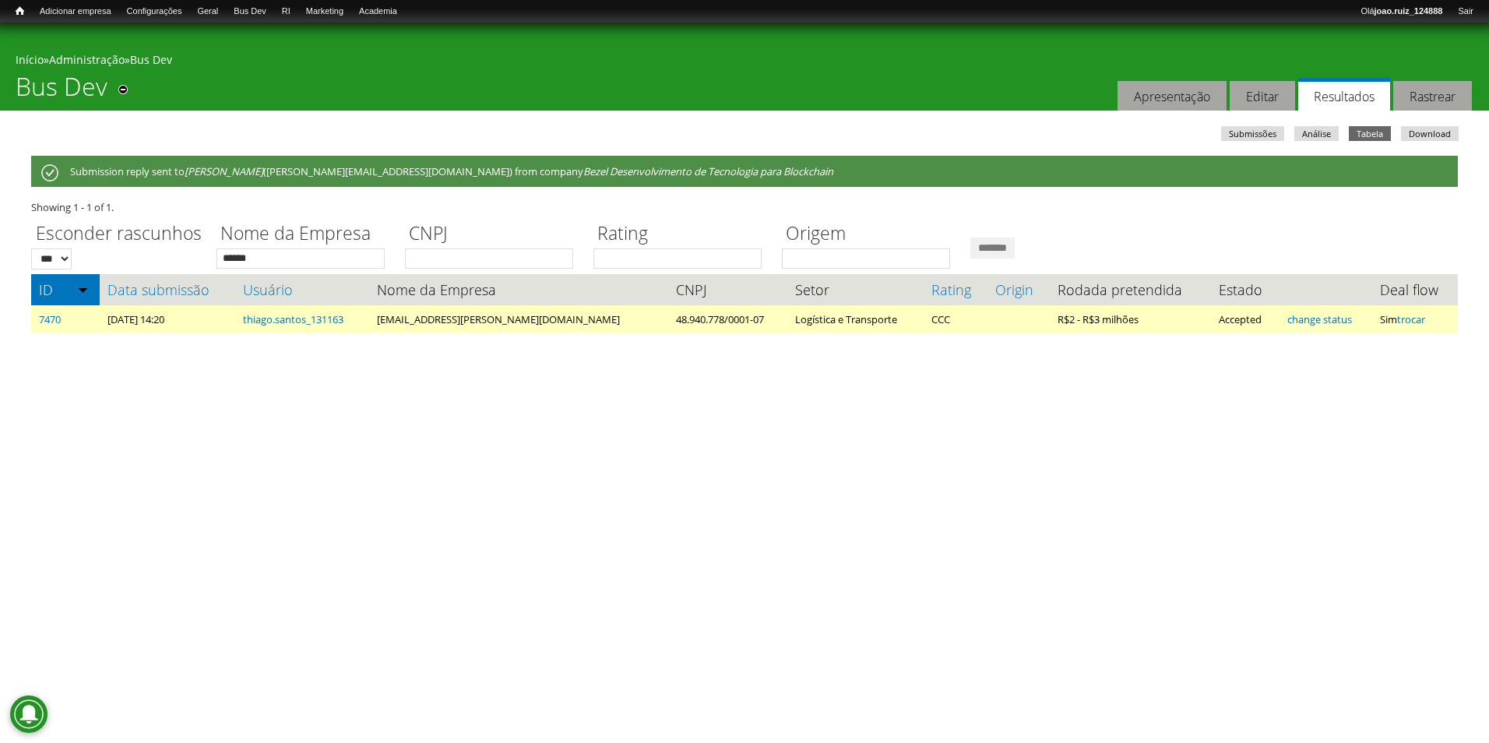
click at [44, 312] on td "7470" at bounding box center [65, 319] width 69 height 28
click at [45, 316] on link "7470" at bounding box center [50, 319] width 22 height 14
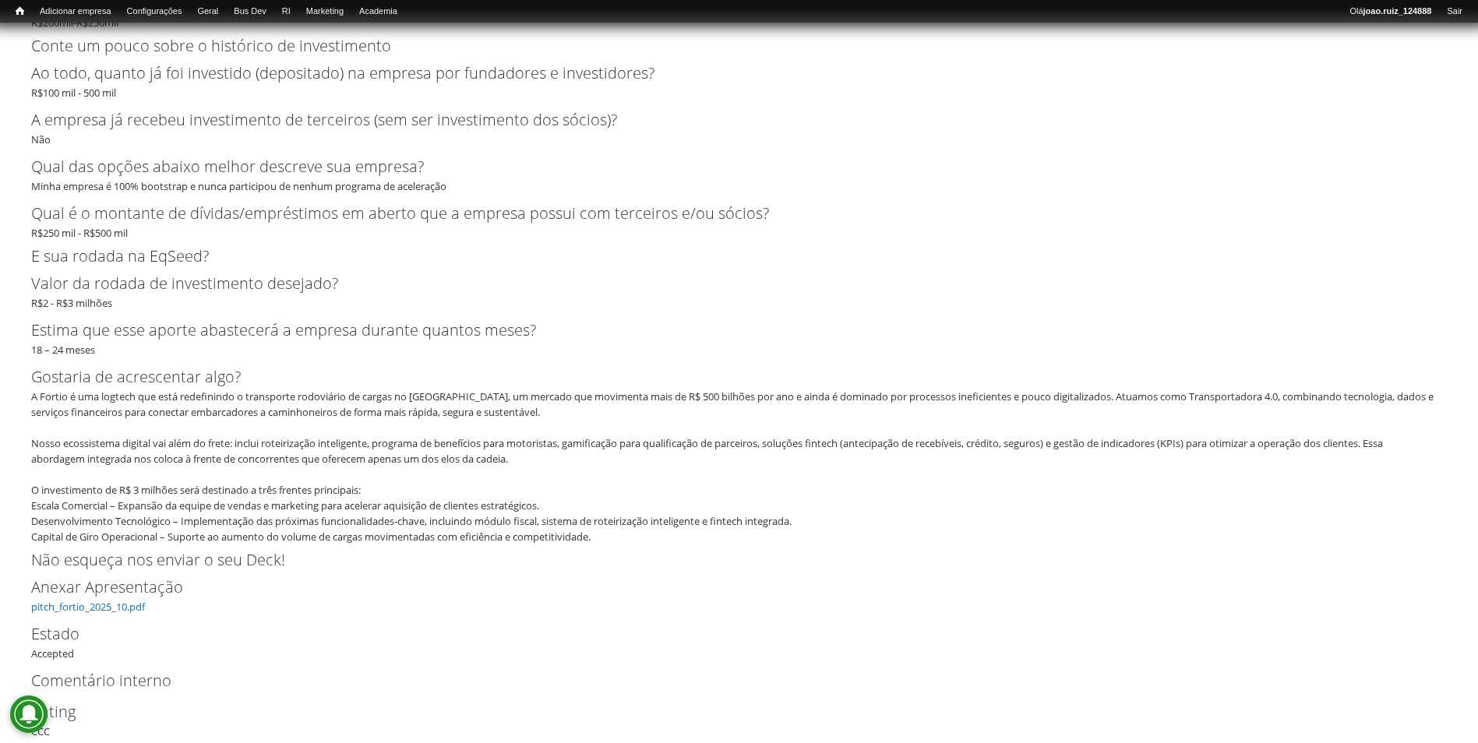
scroll to position [3769, 0]
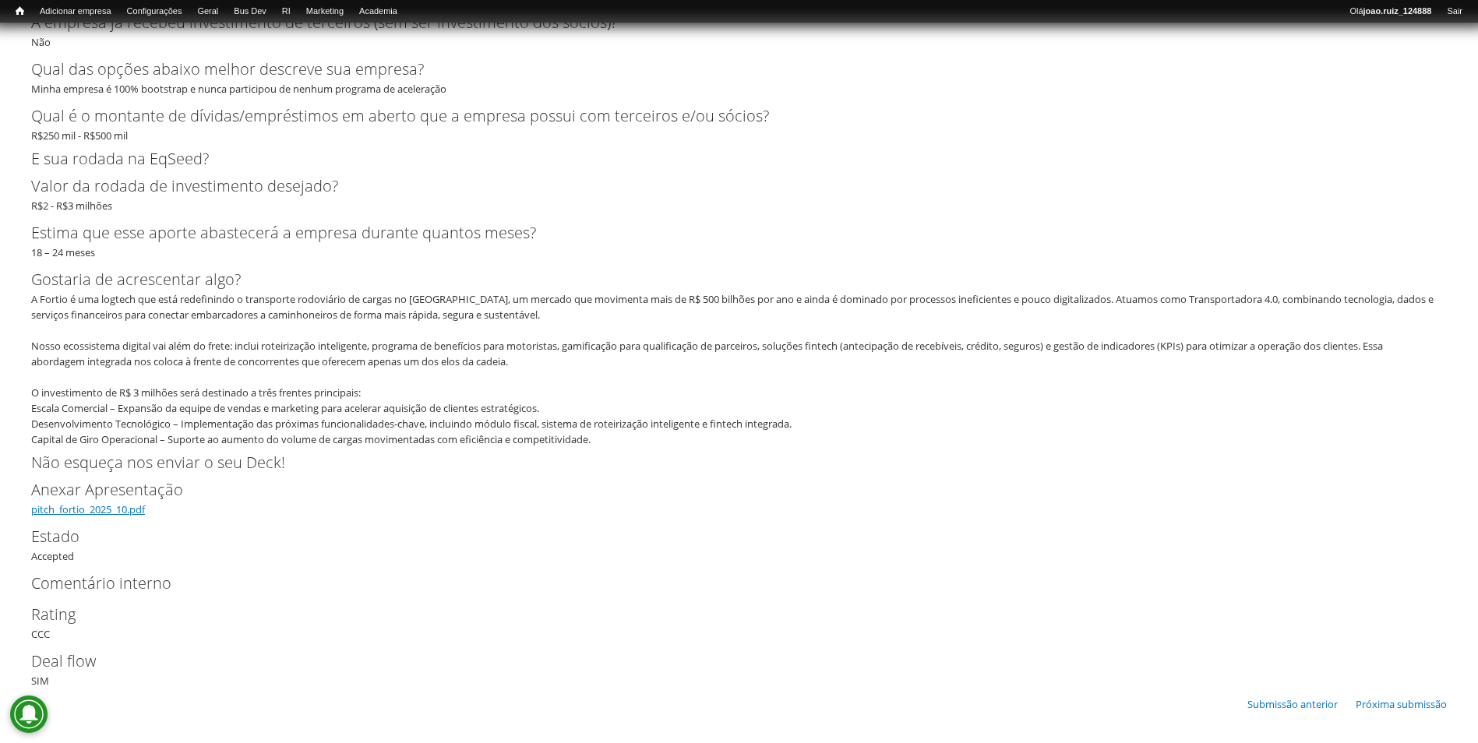
click at [136, 512] on link "pitch_fortio_2025_10.pdf" at bounding box center [88, 509] width 114 height 14
